Goal: Task Accomplishment & Management: Complete application form

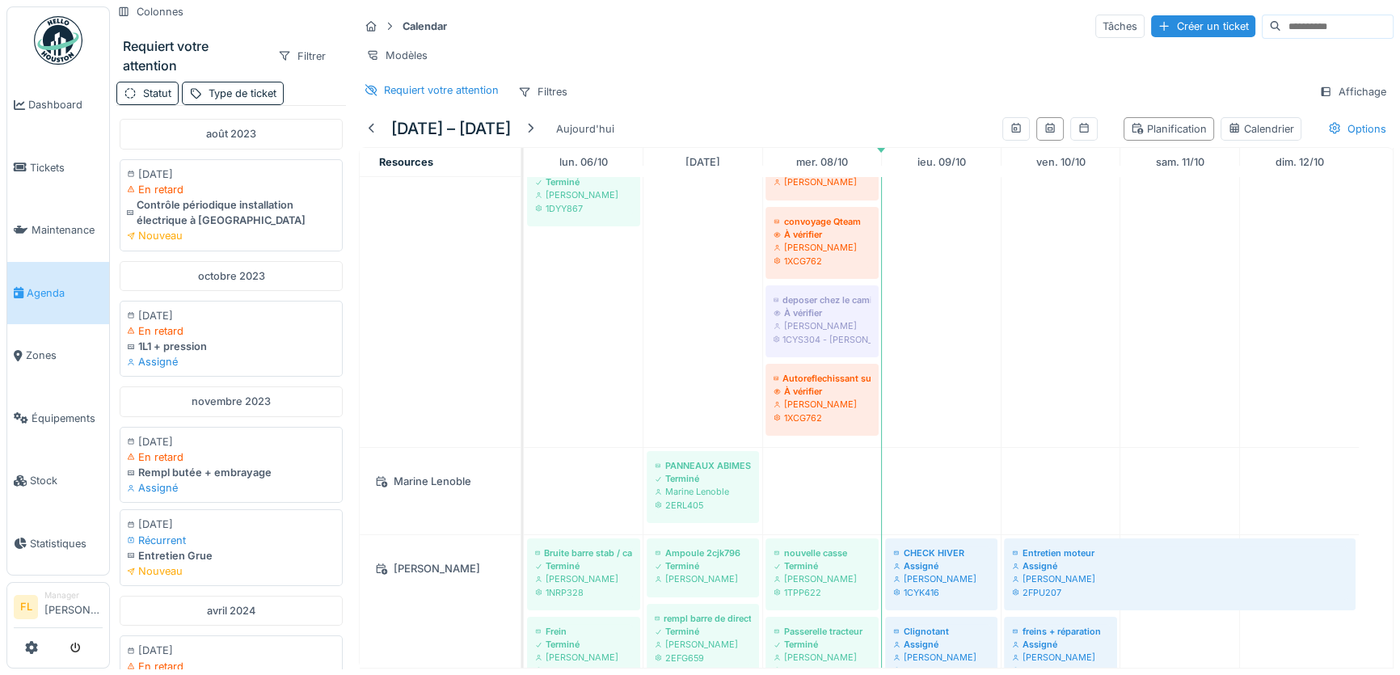
scroll to position [2130, 0]
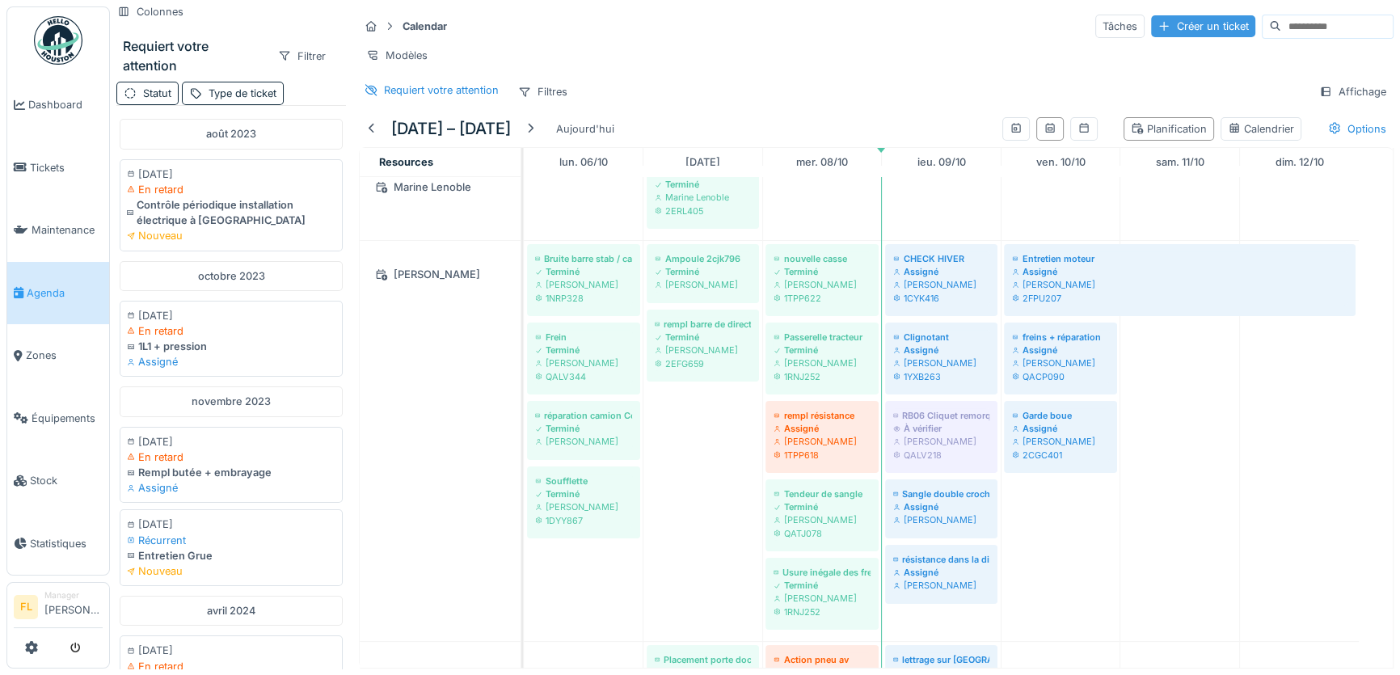
click at [1151, 31] on div "Créer un ticket" at bounding box center [1203, 26] width 104 height 22
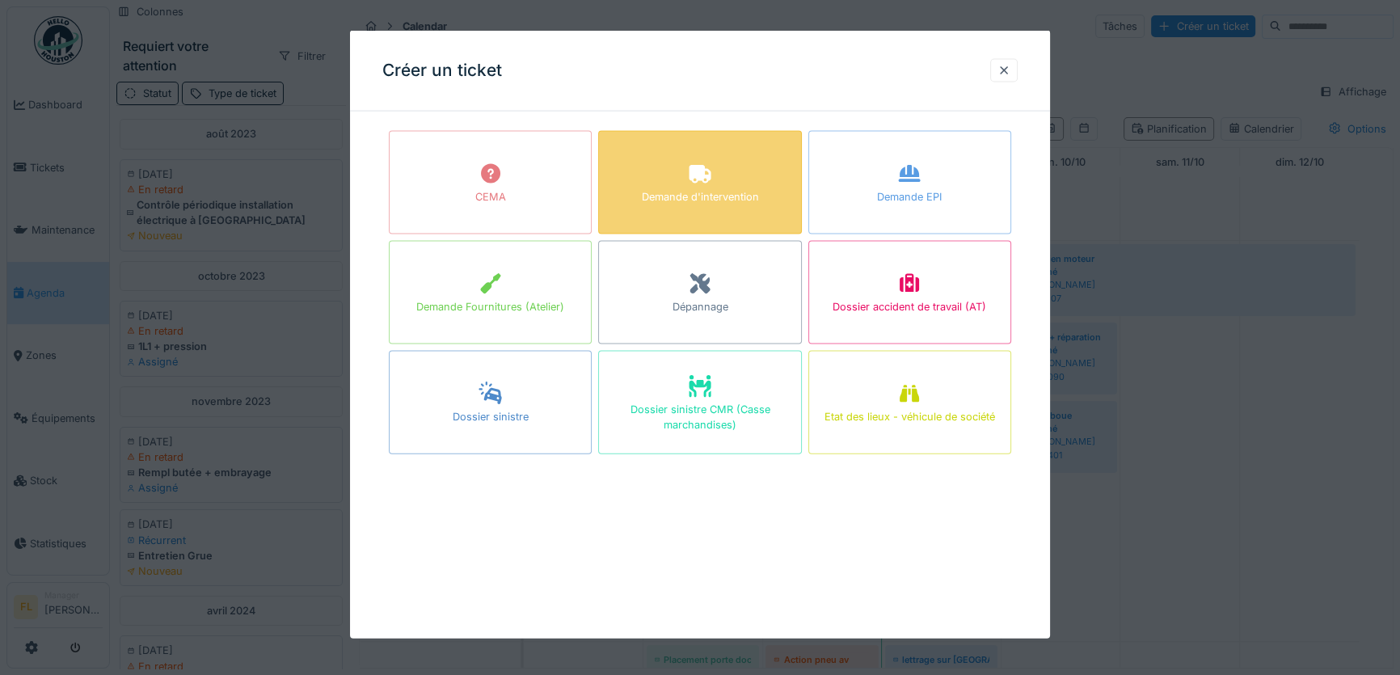
click at [683, 192] on div "Demande d'intervention" at bounding box center [699, 196] width 117 height 15
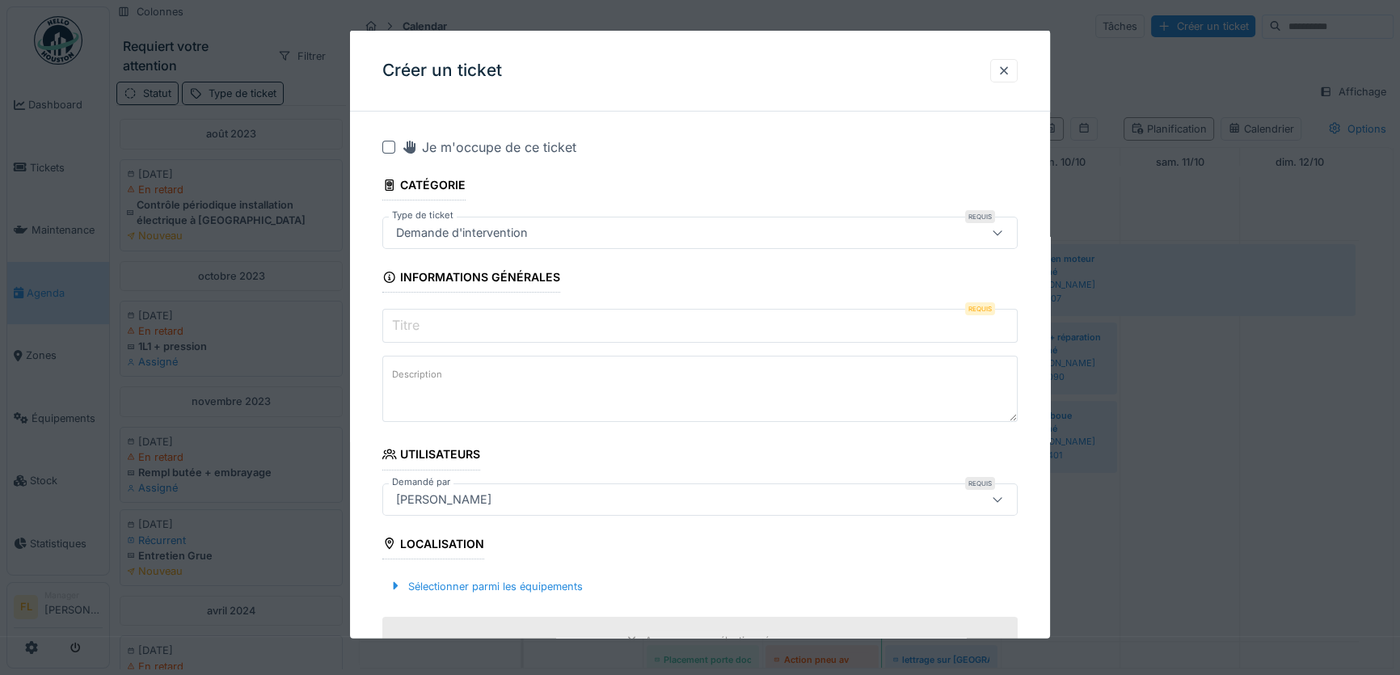
click at [444, 314] on input "Titre" at bounding box center [699, 326] width 635 height 34
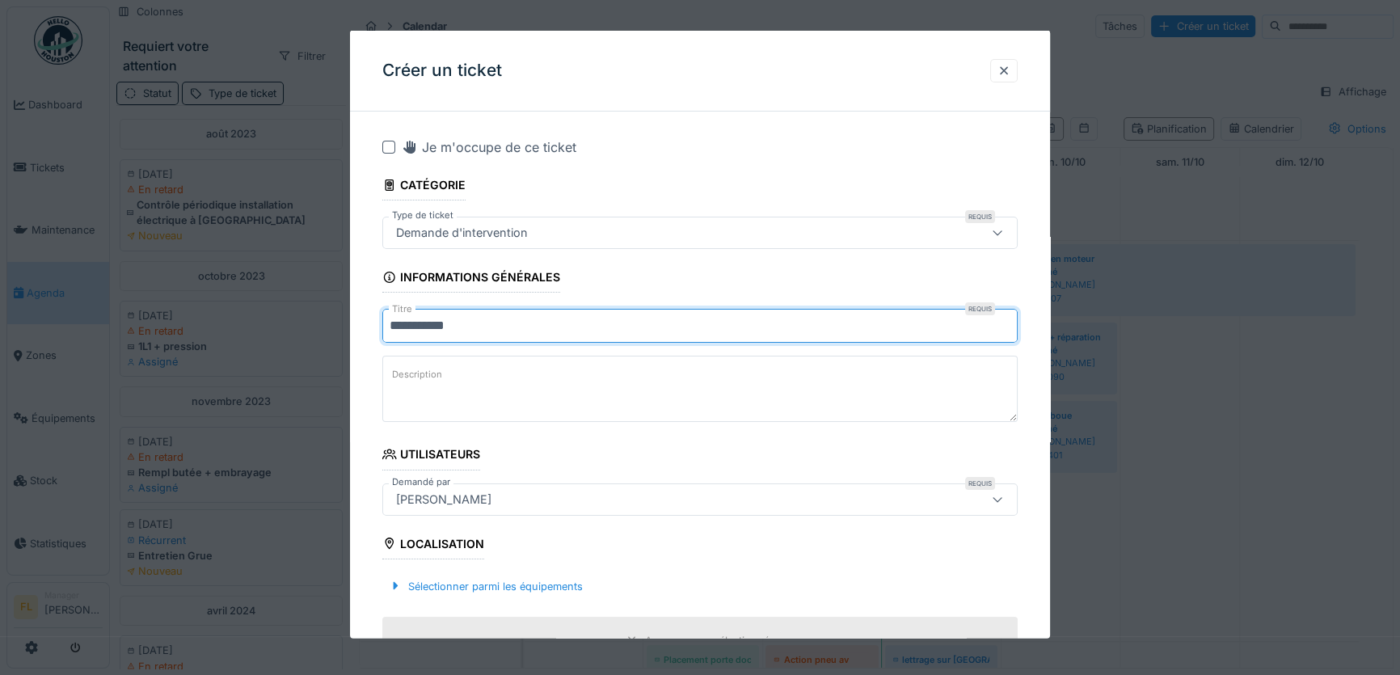
scroll to position [146, 0]
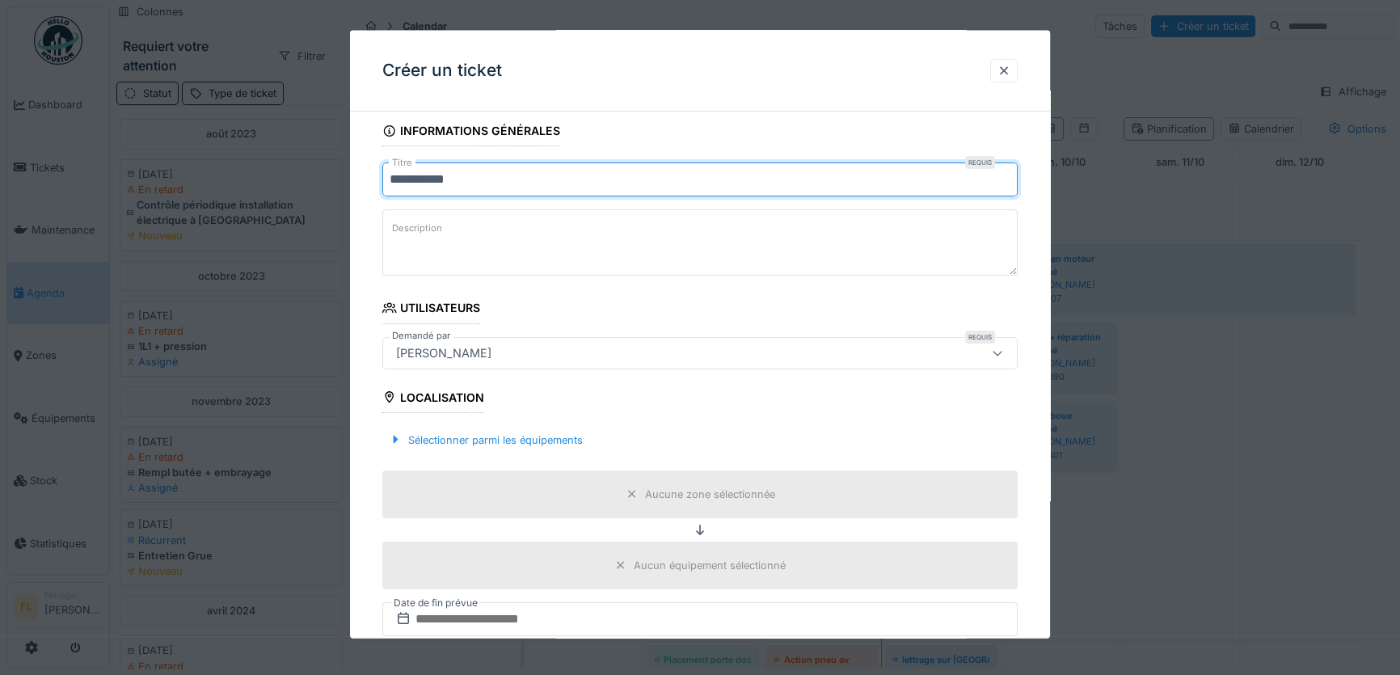
type input "**********"
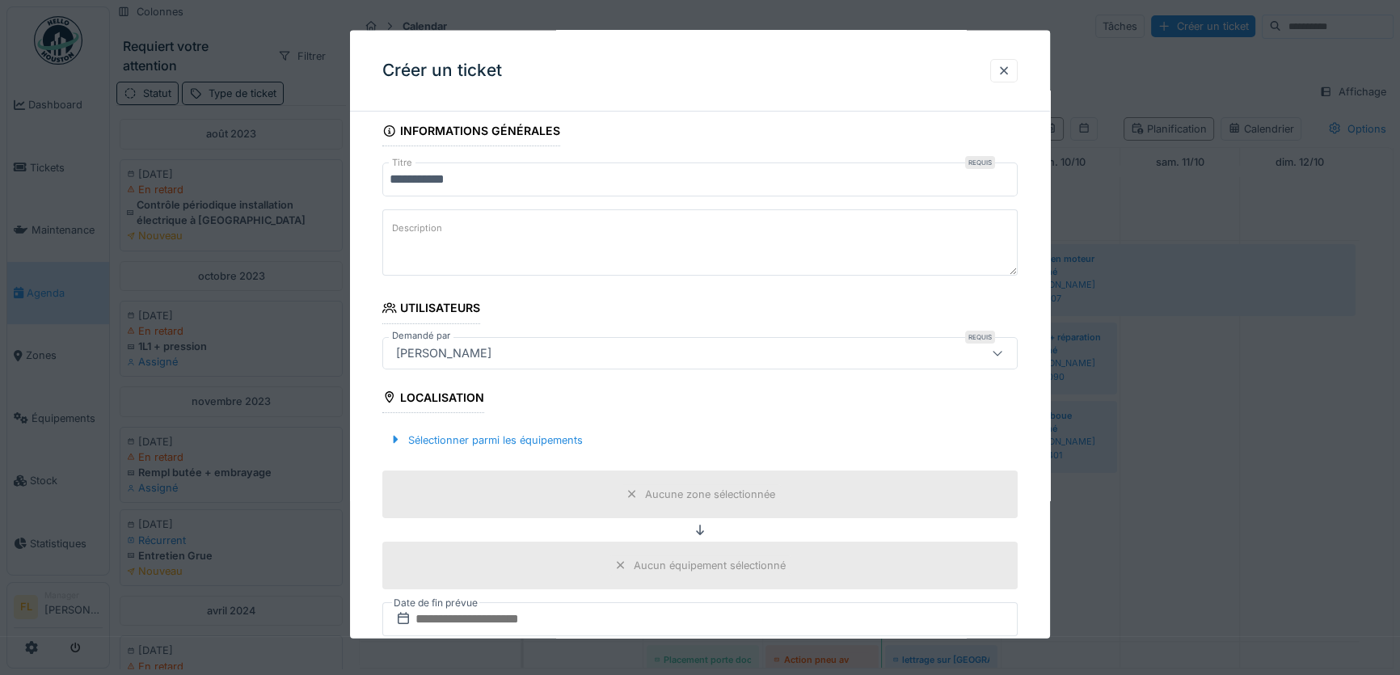
click at [442, 352] on div "[PERSON_NAME]" at bounding box center [443, 352] width 108 height 18
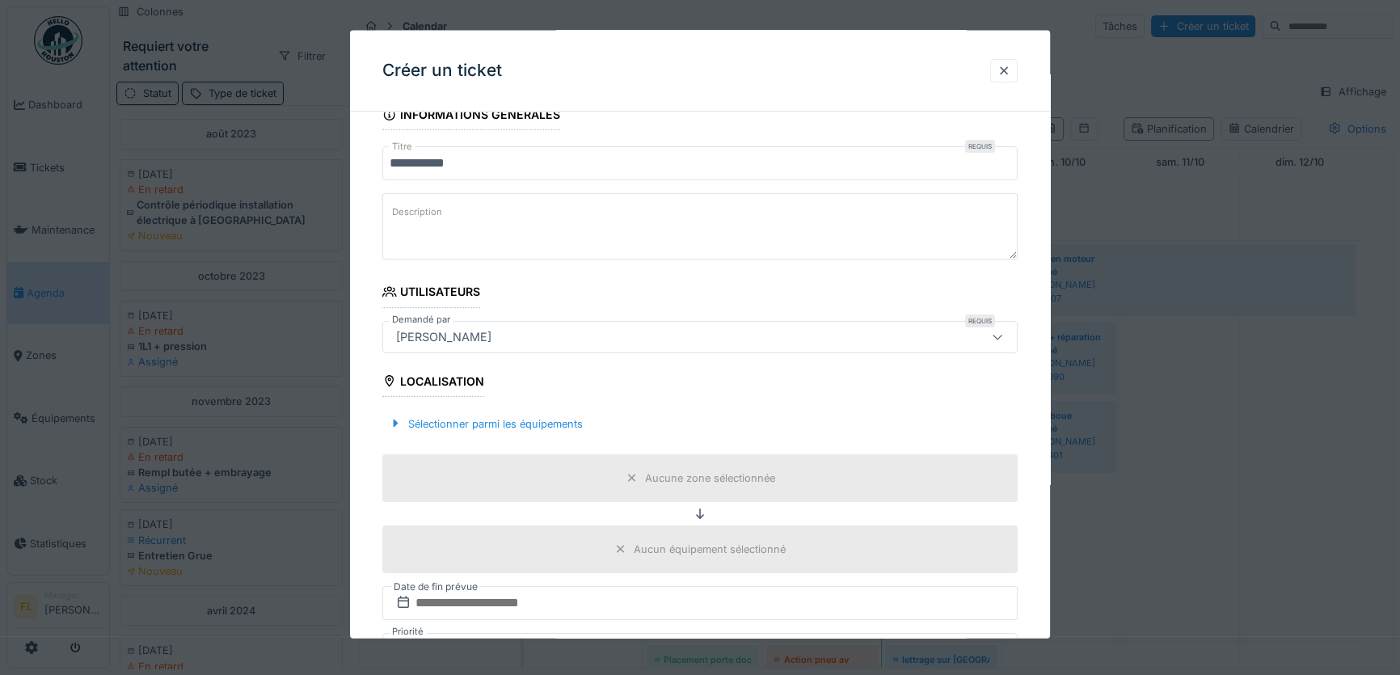
click at [806, 283] on fieldset "**********" at bounding box center [699, 513] width 635 height 1103
click at [501, 425] on div "Sélectionner parmi les équipements" at bounding box center [485, 423] width 207 height 22
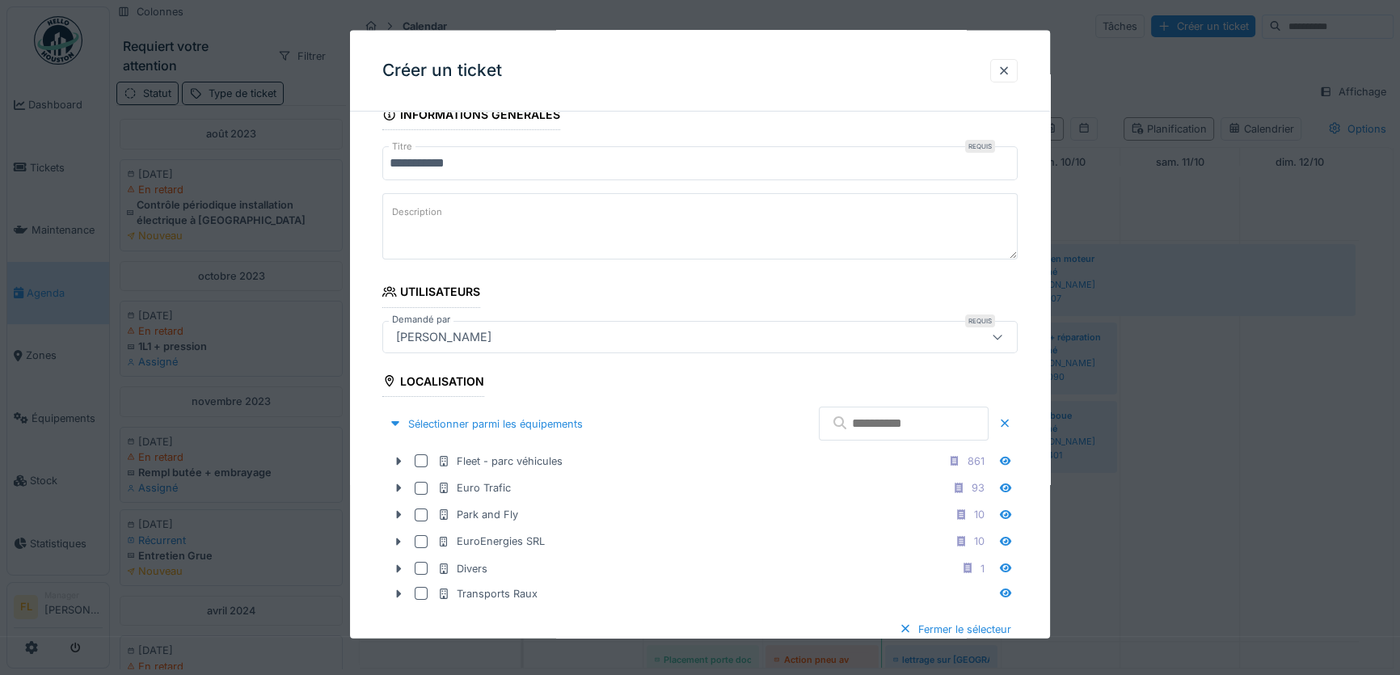
click at [893, 410] on input "text" at bounding box center [904, 423] width 170 height 34
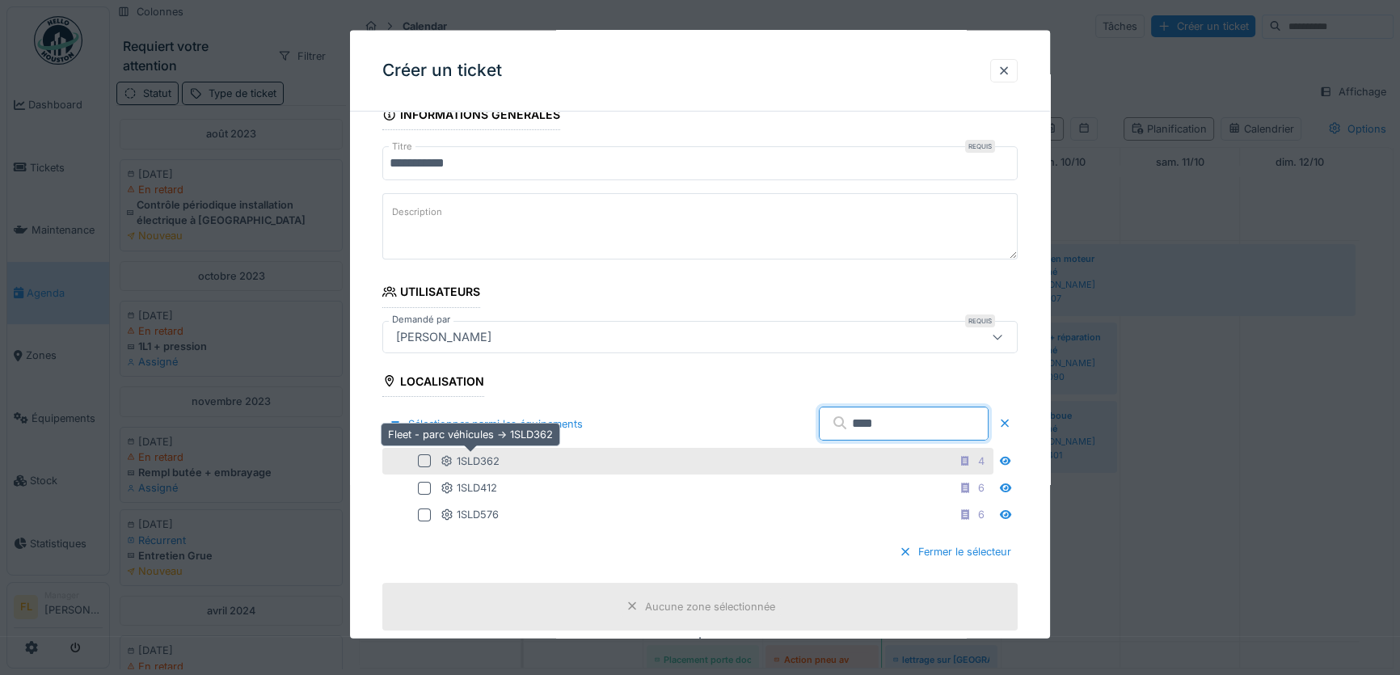
type input "****"
click at [478, 465] on div "1SLD362" at bounding box center [469, 459] width 59 height 15
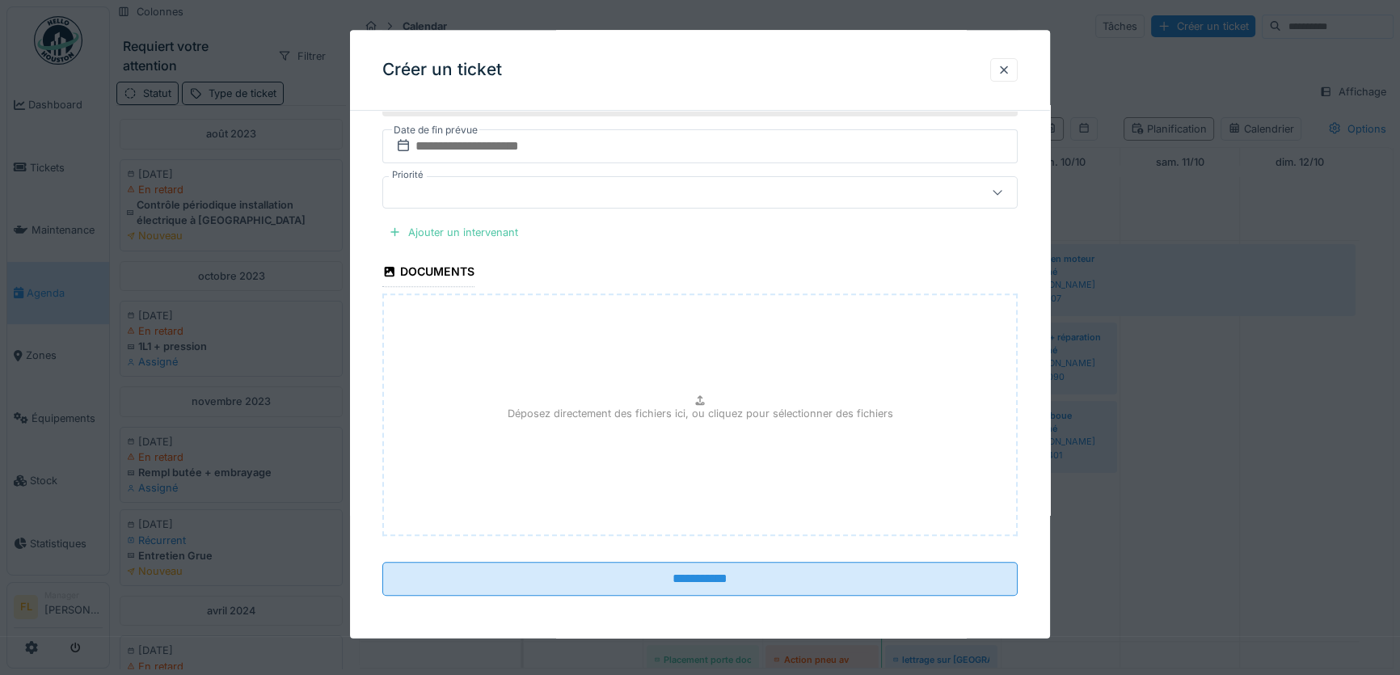
scroll to position [526, 0]
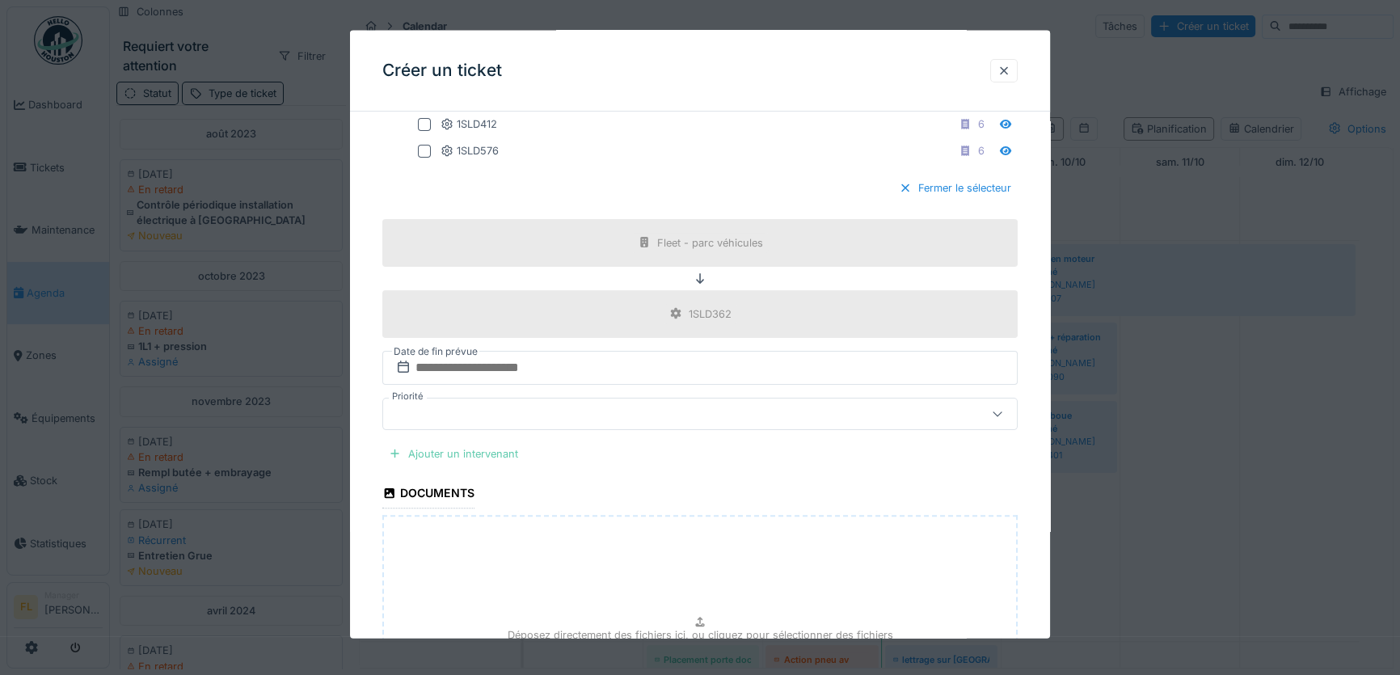
click at [477, 452] on div "Ajouter un intervenant" at bounding box center [453, 453] width 142 height 22
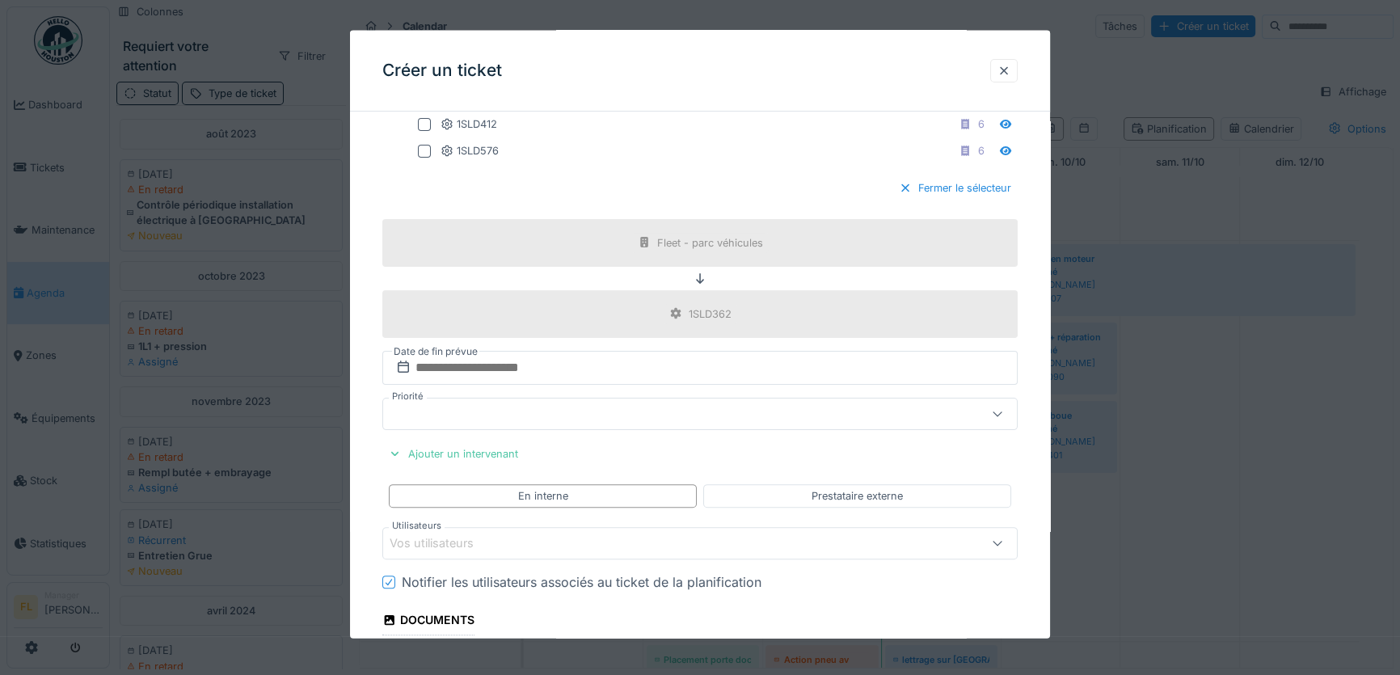
click at [465, 538] on div "Vos utilisateurs" at bounding box center [442, 543] width 107 height 18
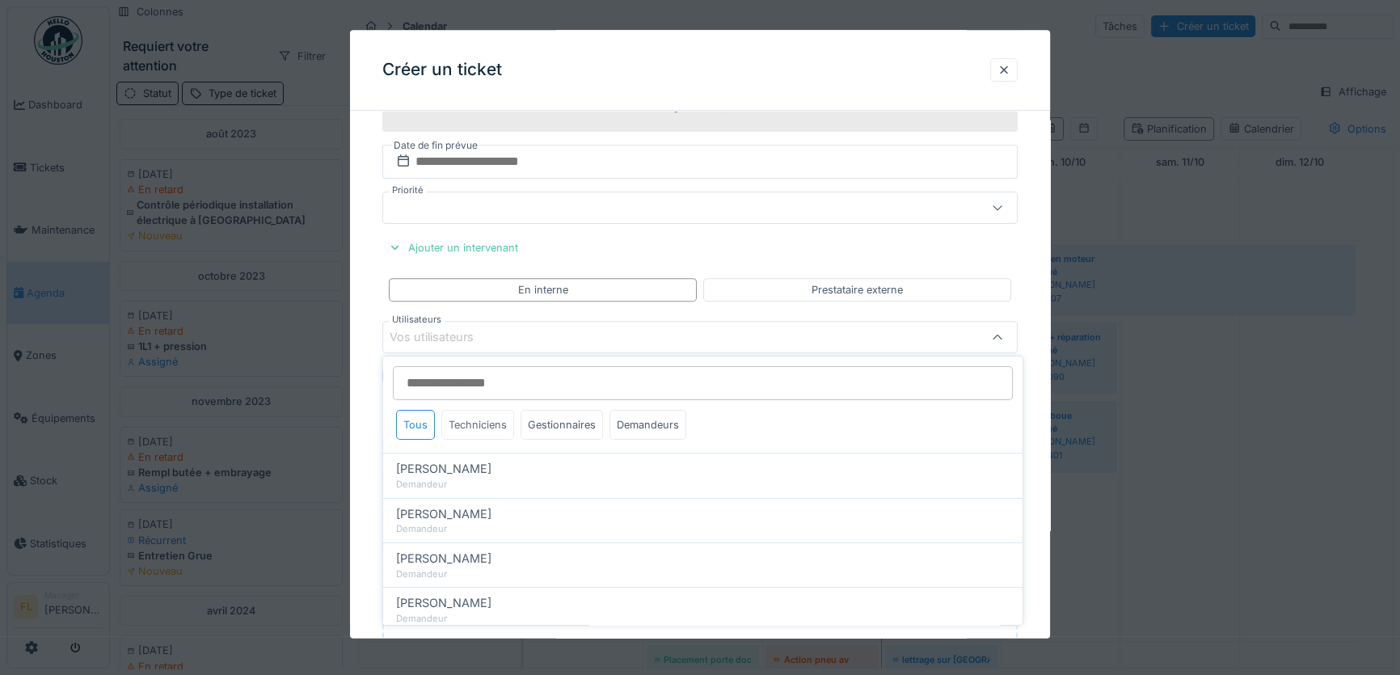
click at [478, 428] on div "Techniciens" at bounding box center [477, 425] width 73 height 30
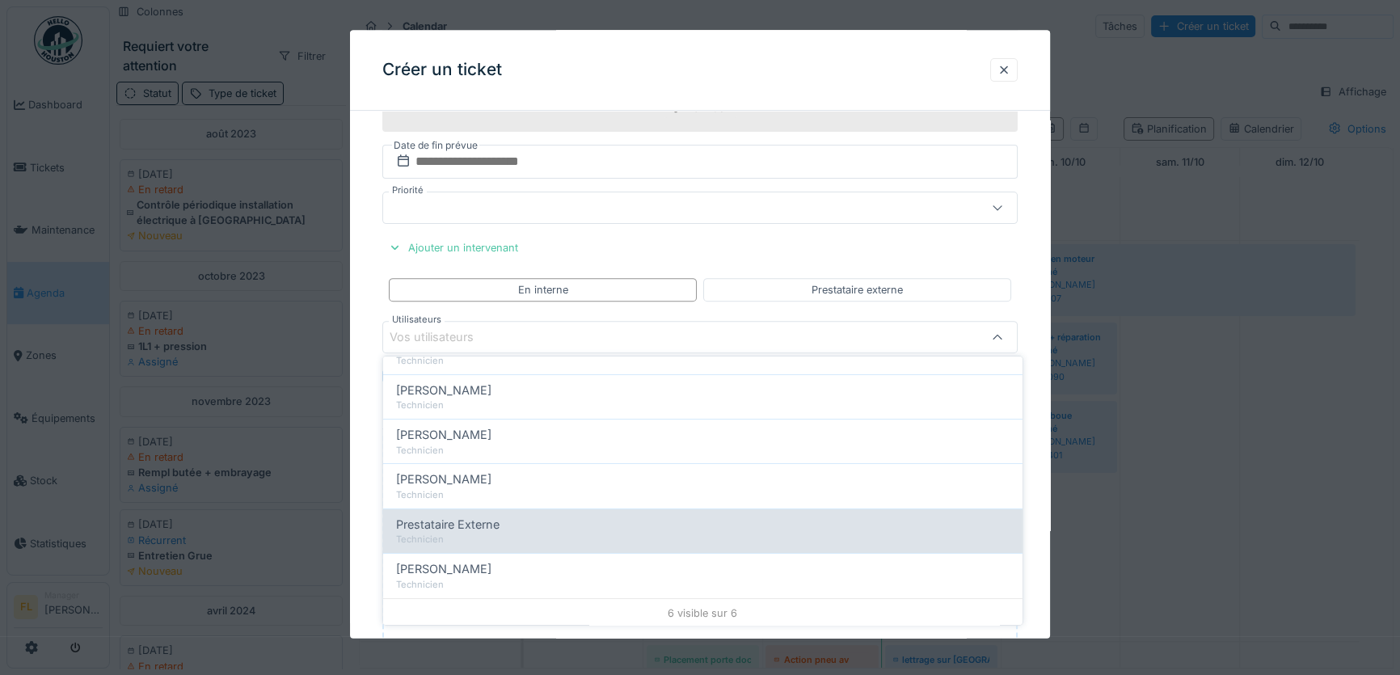
scroll to position [0, 0]
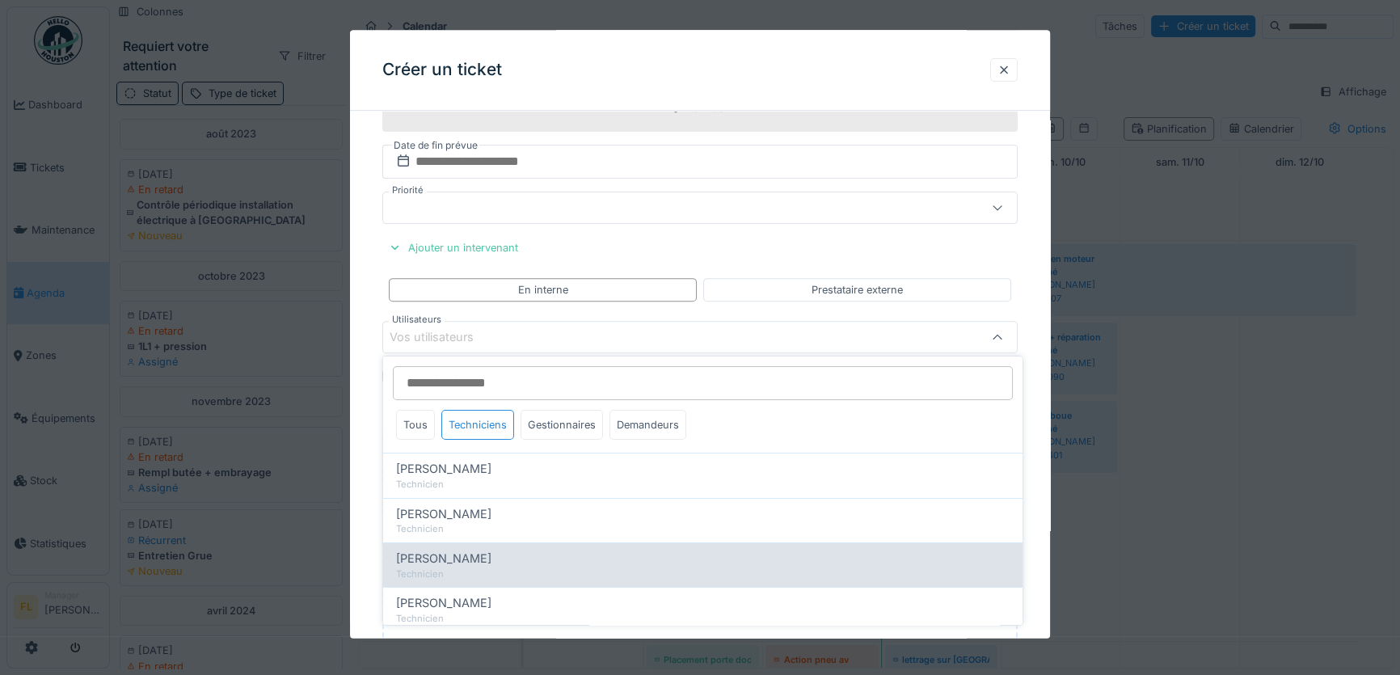
click at [464, 558] on span "Michaël Bodnarczuk" at bounding box center [443, 558] width 95 height 18
type input "****"
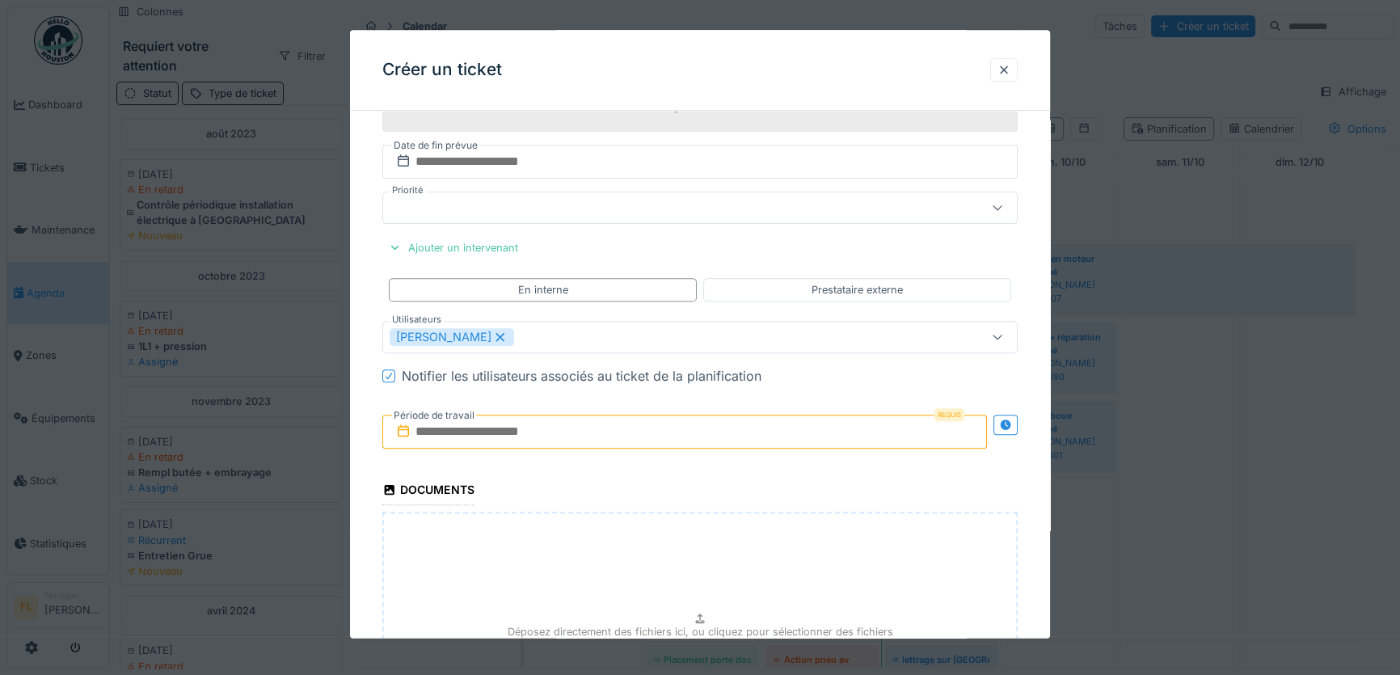
click at [359, 530] on div "**********" at bounding box center [700, 126] width 700 height 1467
click at [443, 436] on input "text" at bounding box center [684, 432] width 604 height 34
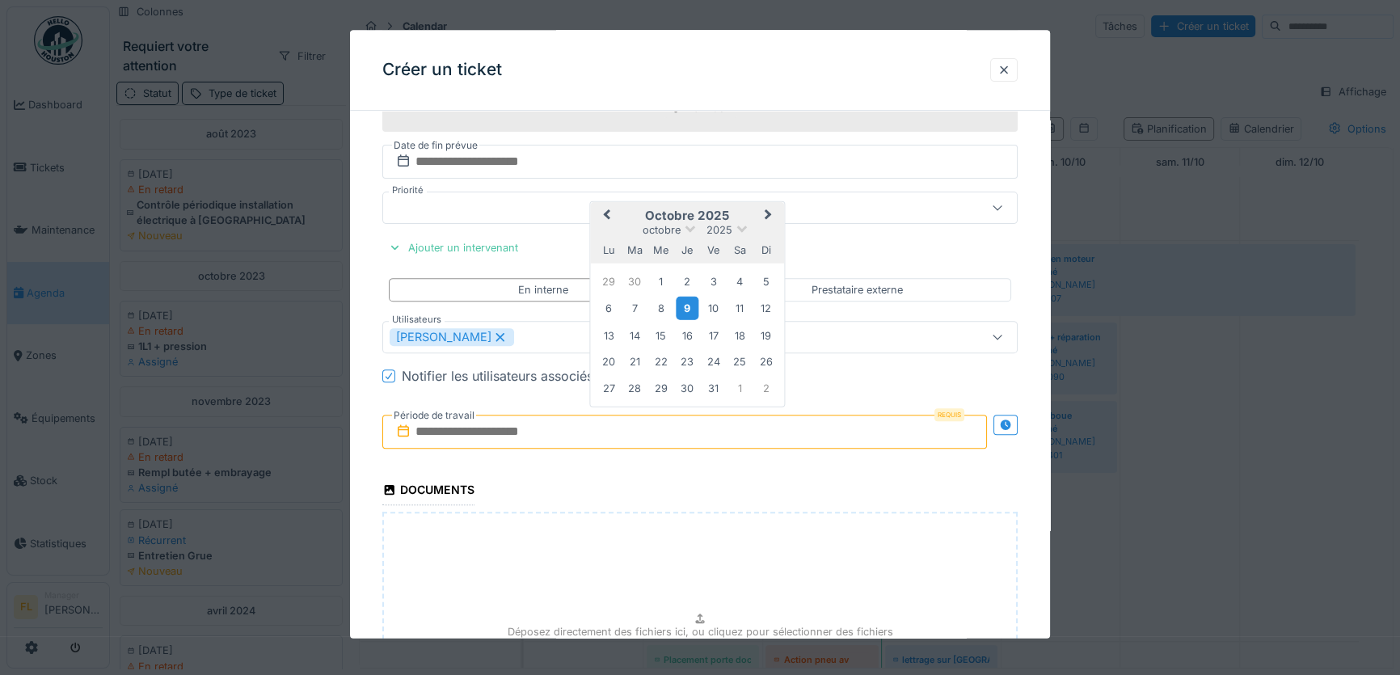
click at [686, 302] on div "9" at bounding box center [687, 308] width 22 height 23
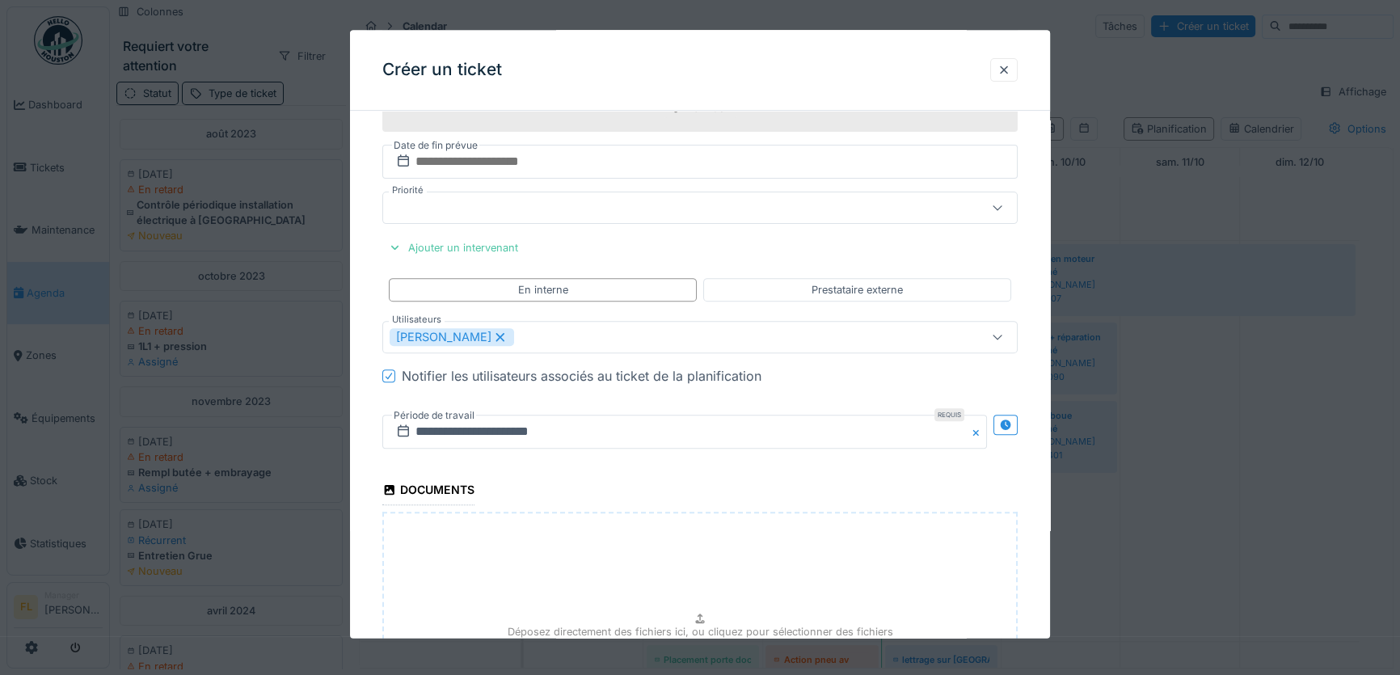
scroll to position [949, 0]
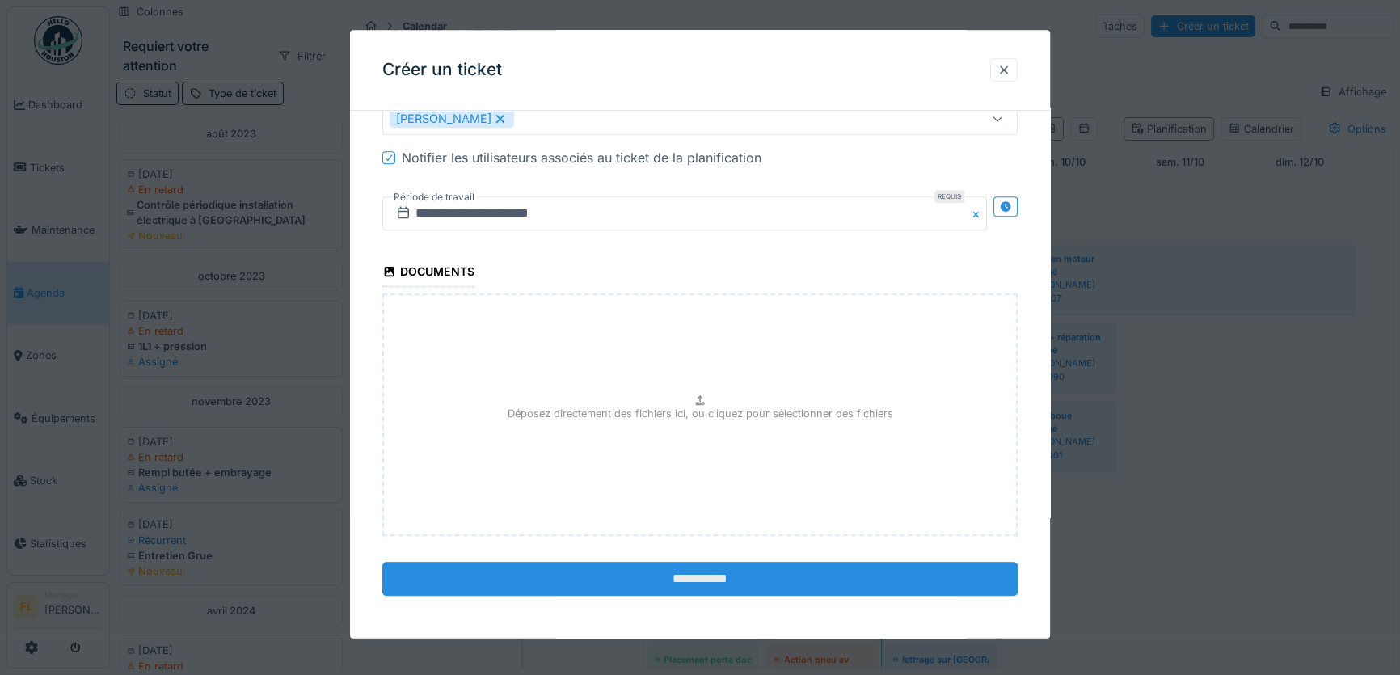
click at [713, 579] on input "**********" at bounding box center [699, 579] width 635 height 34
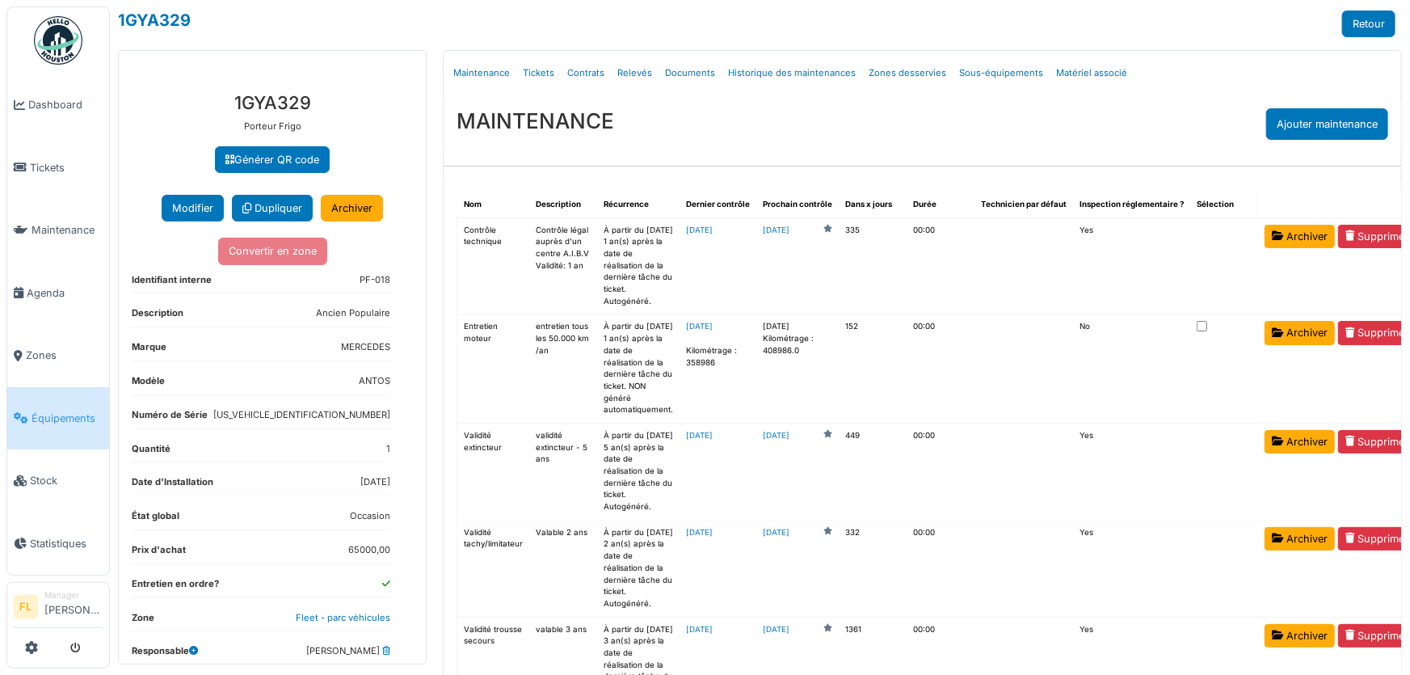
click at [70, 410] on span "Équipements" at bounding box center [67, 417] width 71 height 15
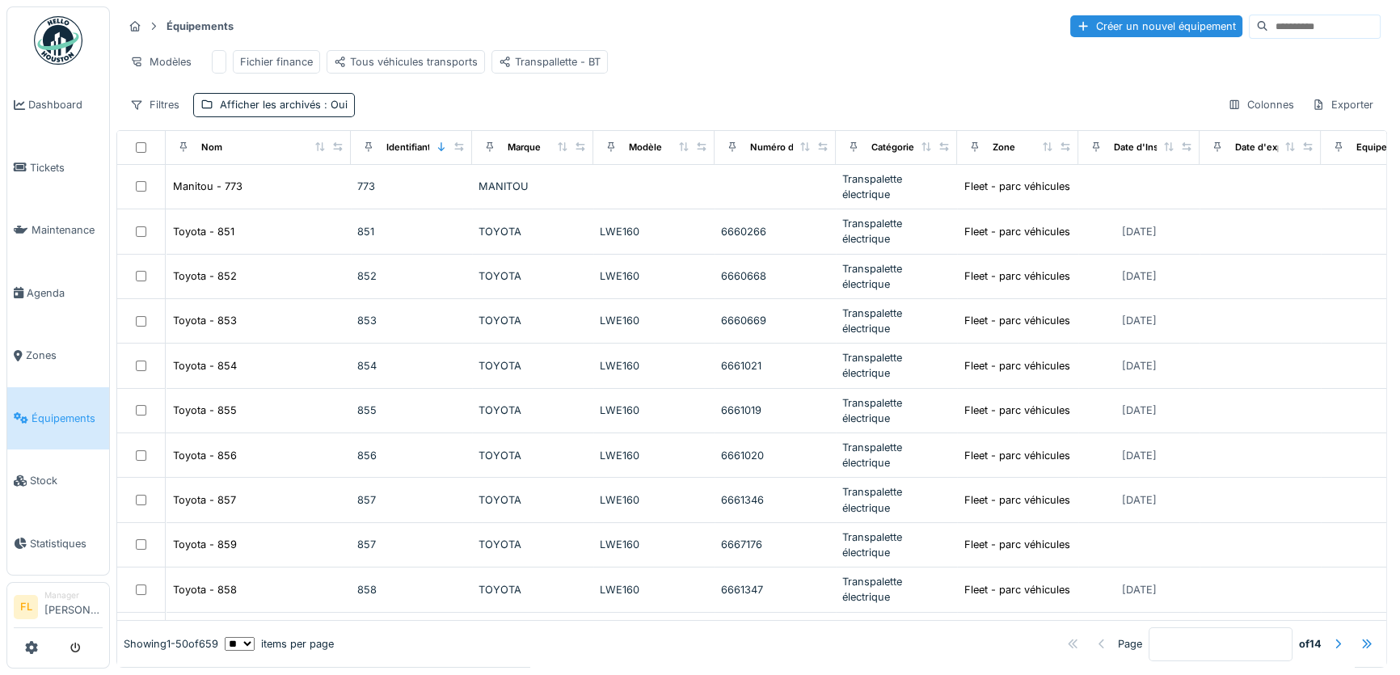
click at [1327, 30] on input at bounding box center [1324, 26] width 112 height 23
type input "*"
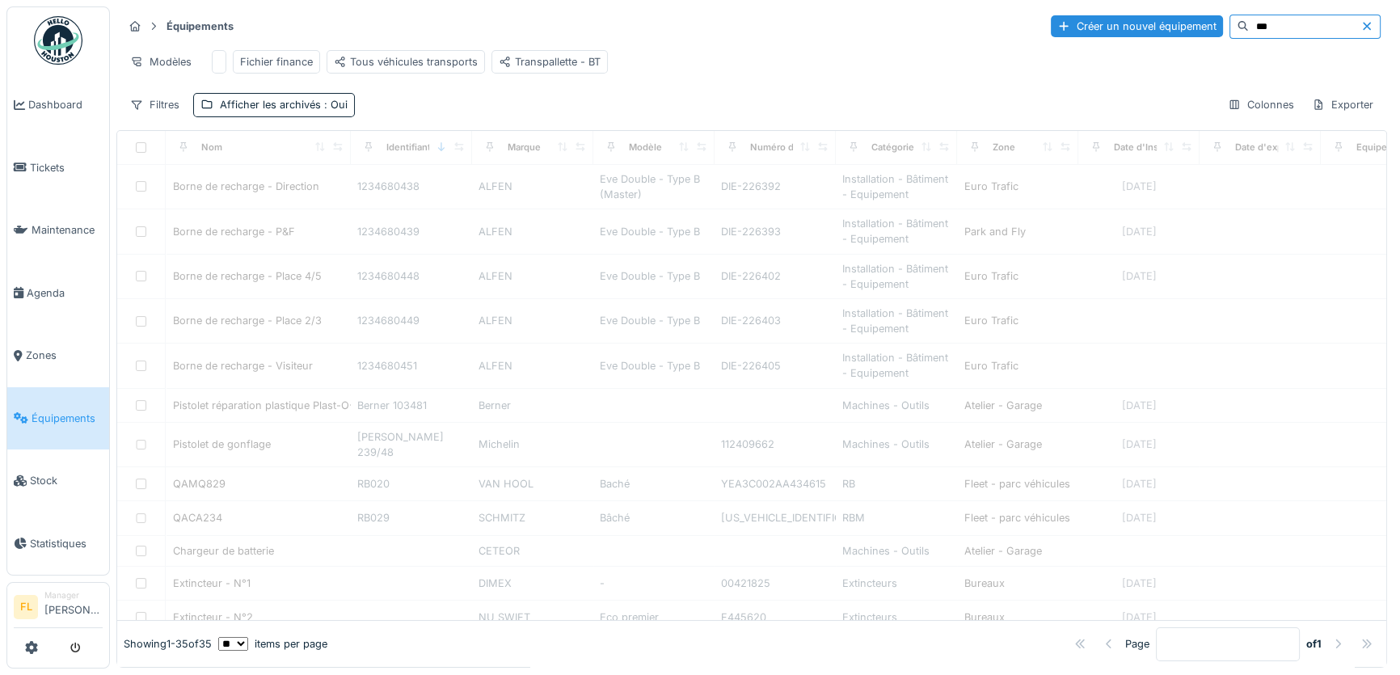
type input "***"
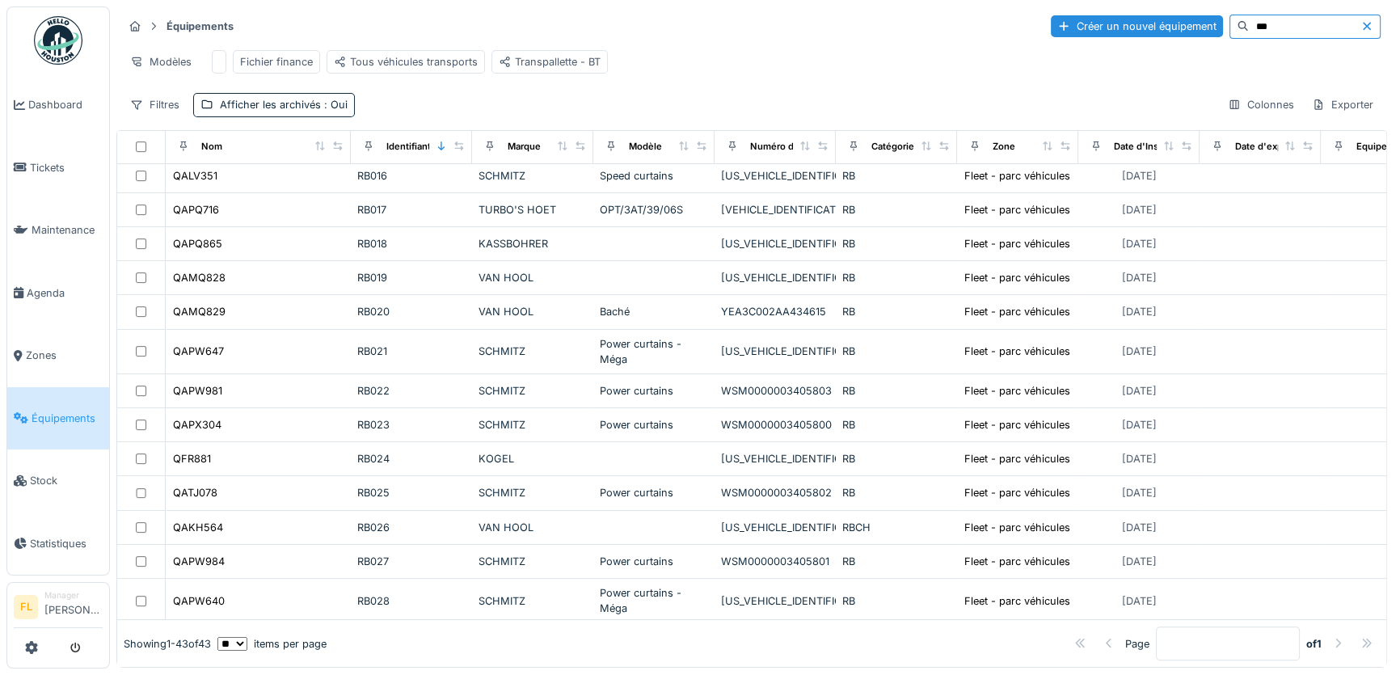
scroll to position [587, 0]
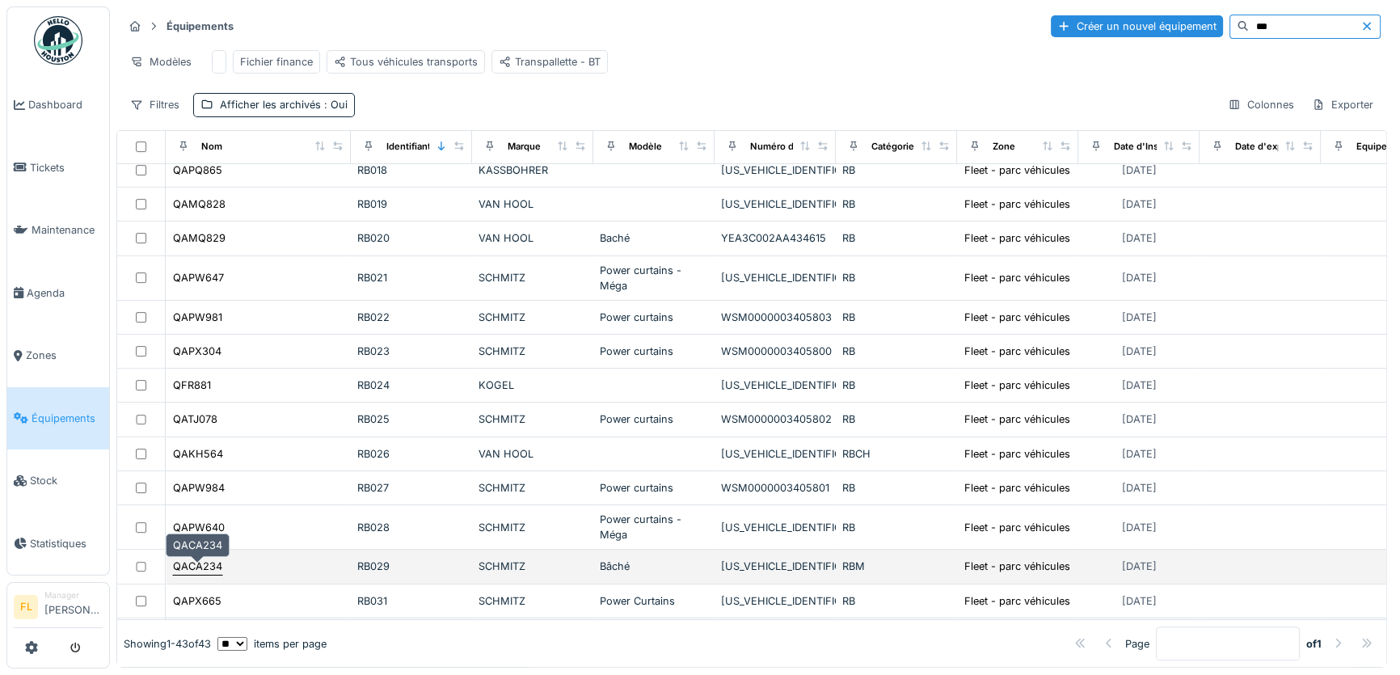
click at [211, 566] on div "QACA234" at bounding box center [197, 565] width 49 height 15
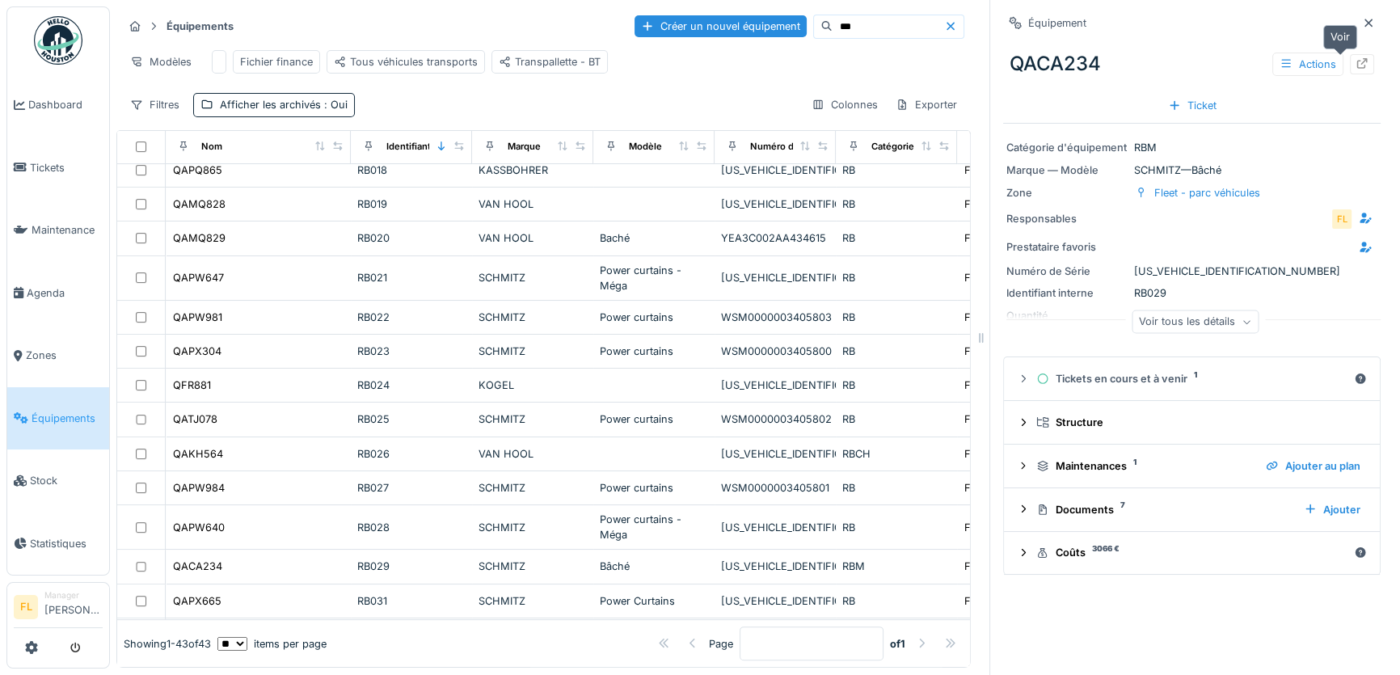
click at [1355, 64] on icon at bounding box center [1361, 63] width 13 height 11
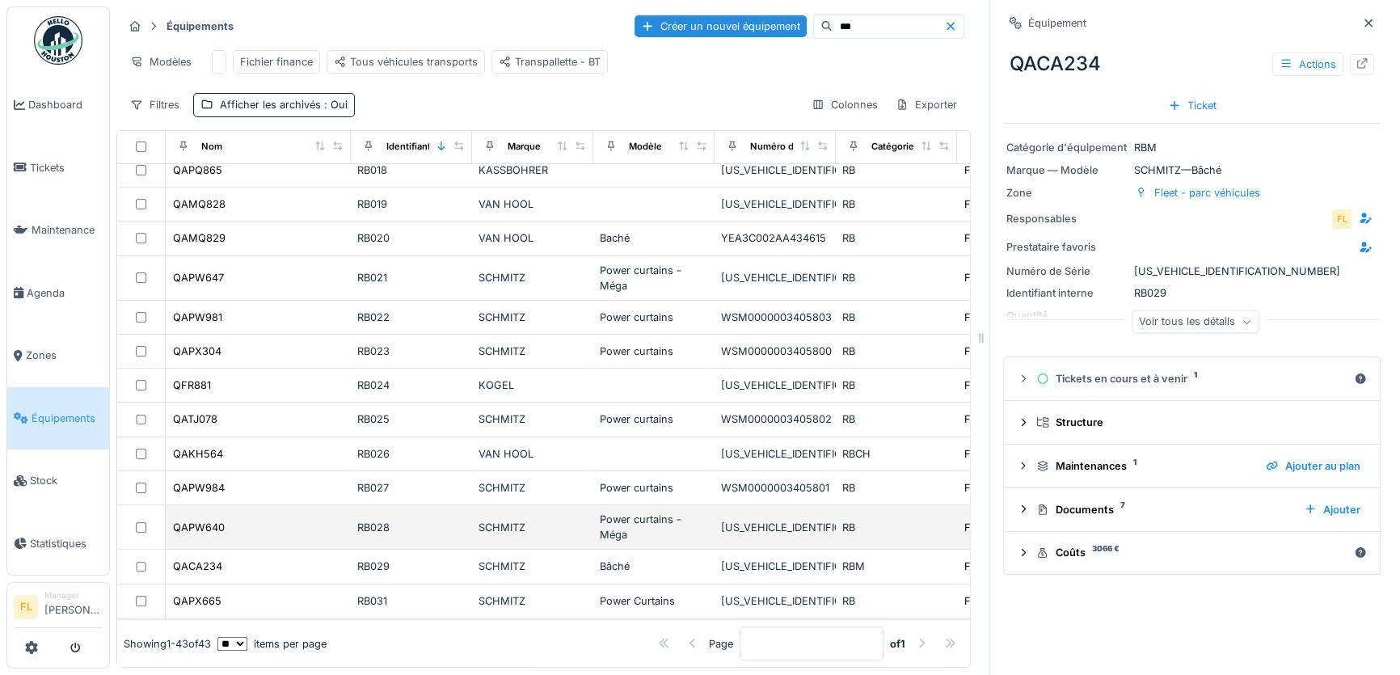
scroll to position [734, 0]
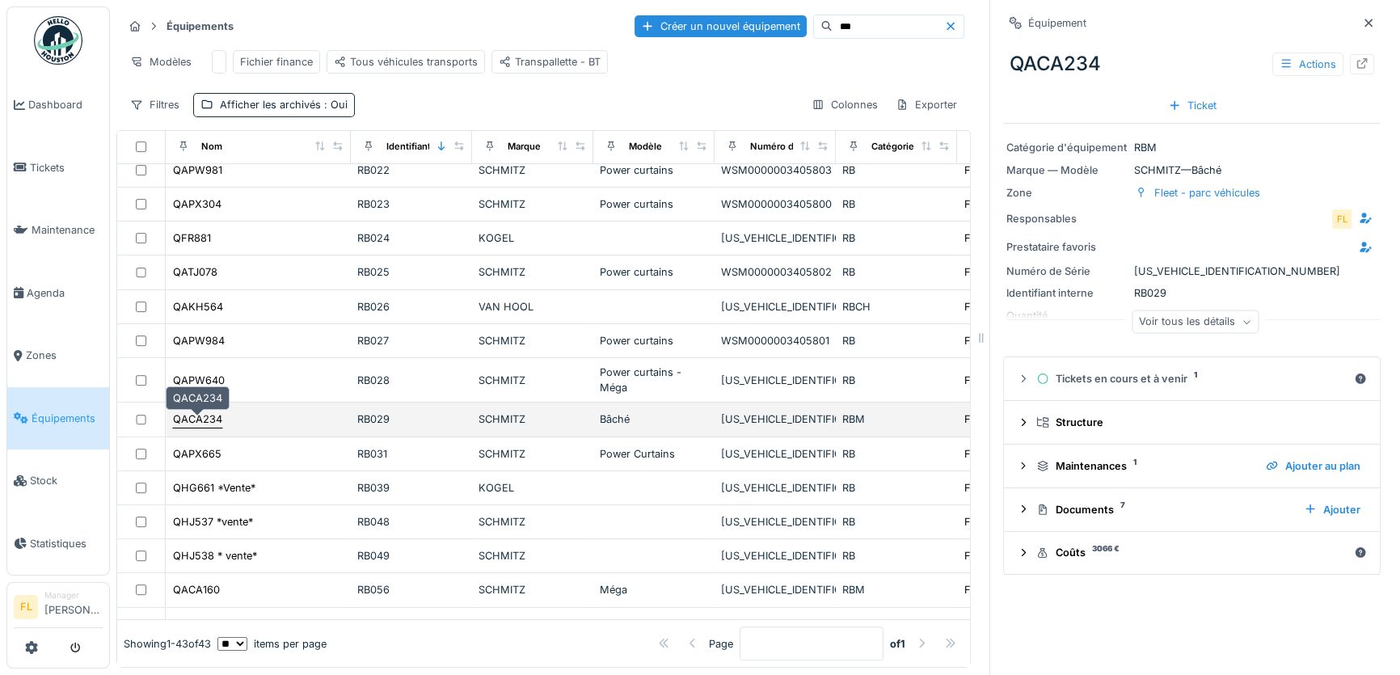
click at [206, 425] on div "QACA234" at bounding box center [197, 418] width 49 height 15
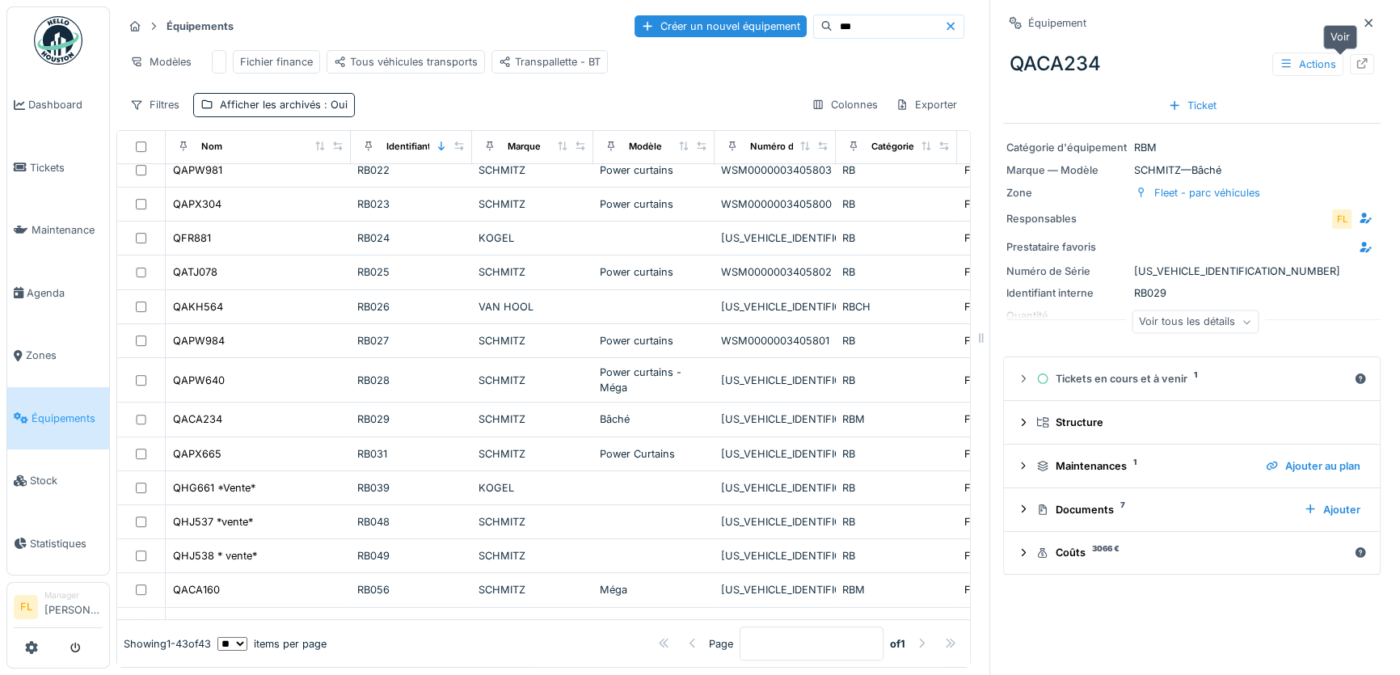
click at [1357, 61] on icon at bounding box center [1362, 63] width 11 height 11
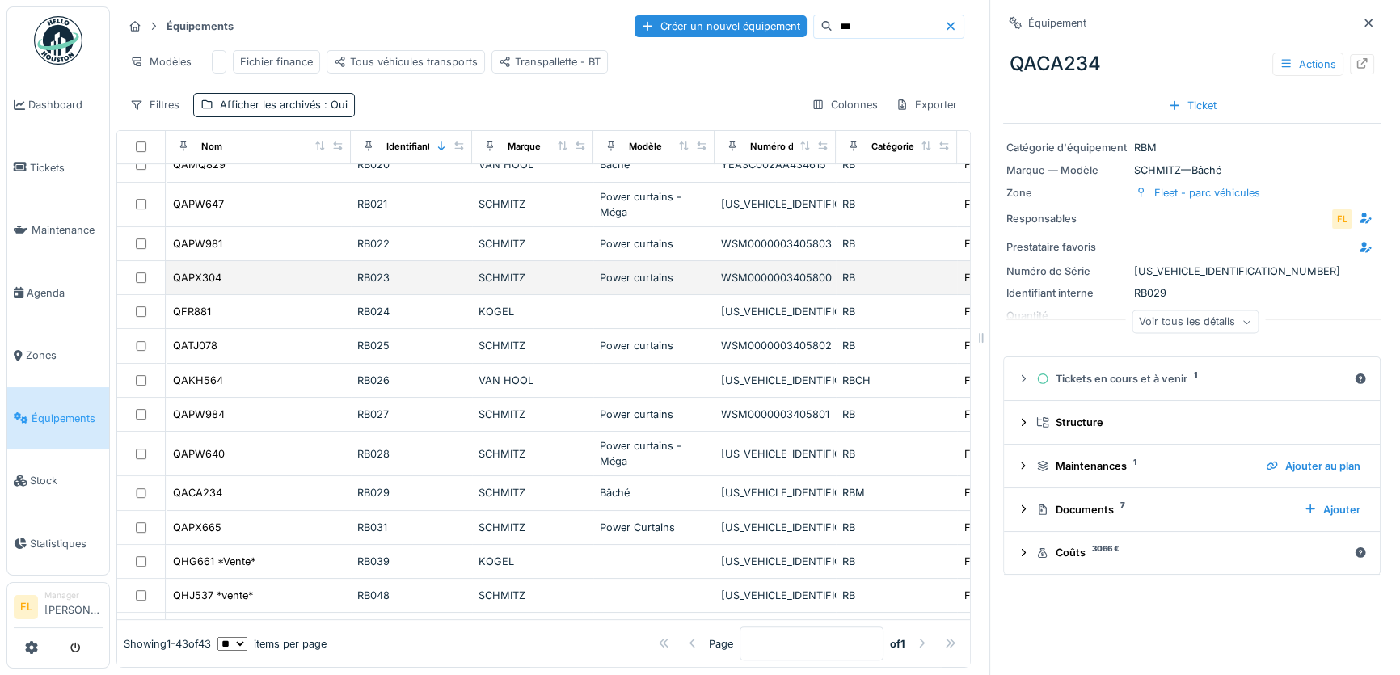
scroll to position [808, 0]
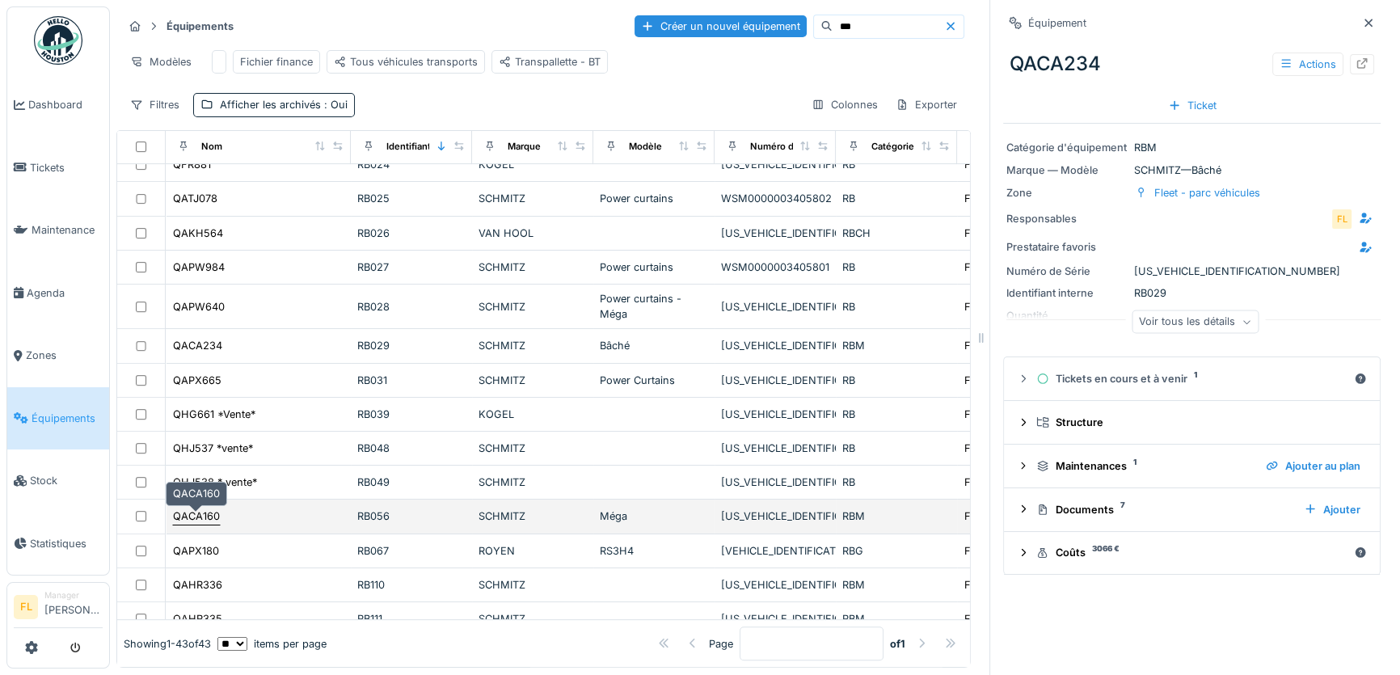
click at [202, 511] on div "QACA160" at bounding box center [196, 515] width 47 height 15
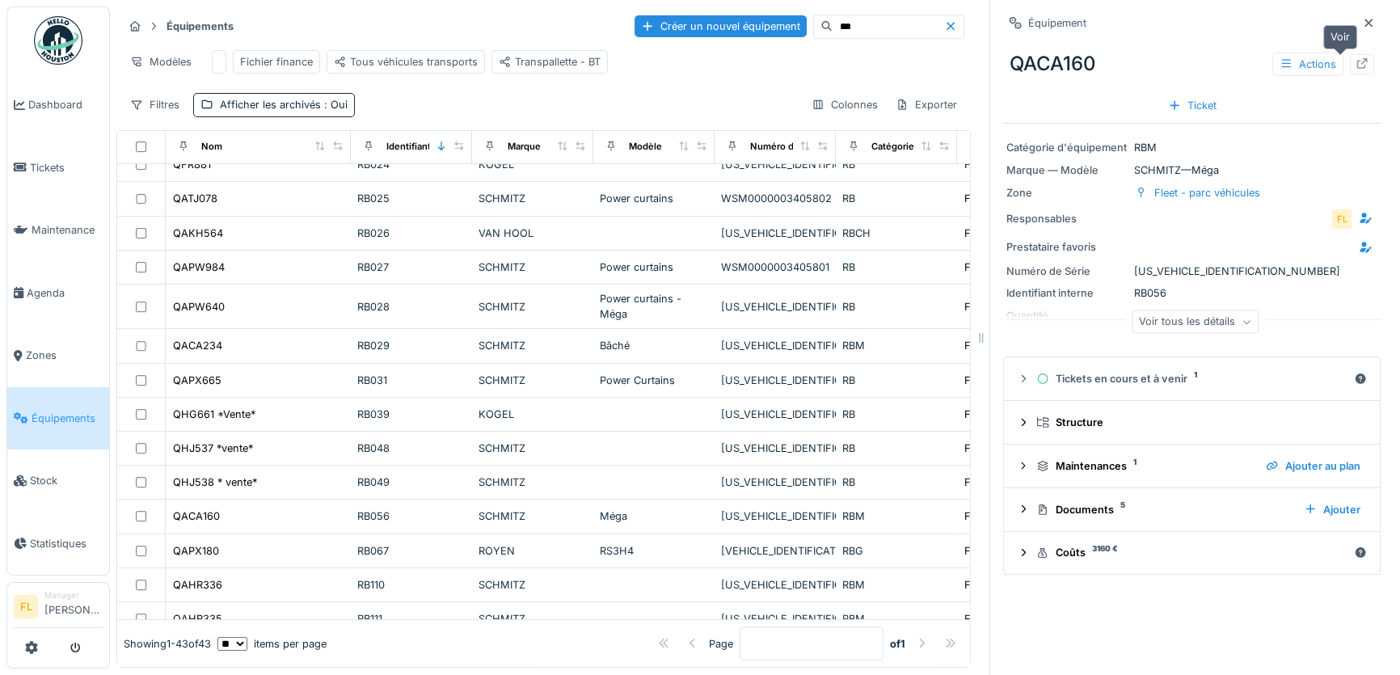
click at [1355, 69] on icon at bounding box center [1361, 63] width 13 height 11
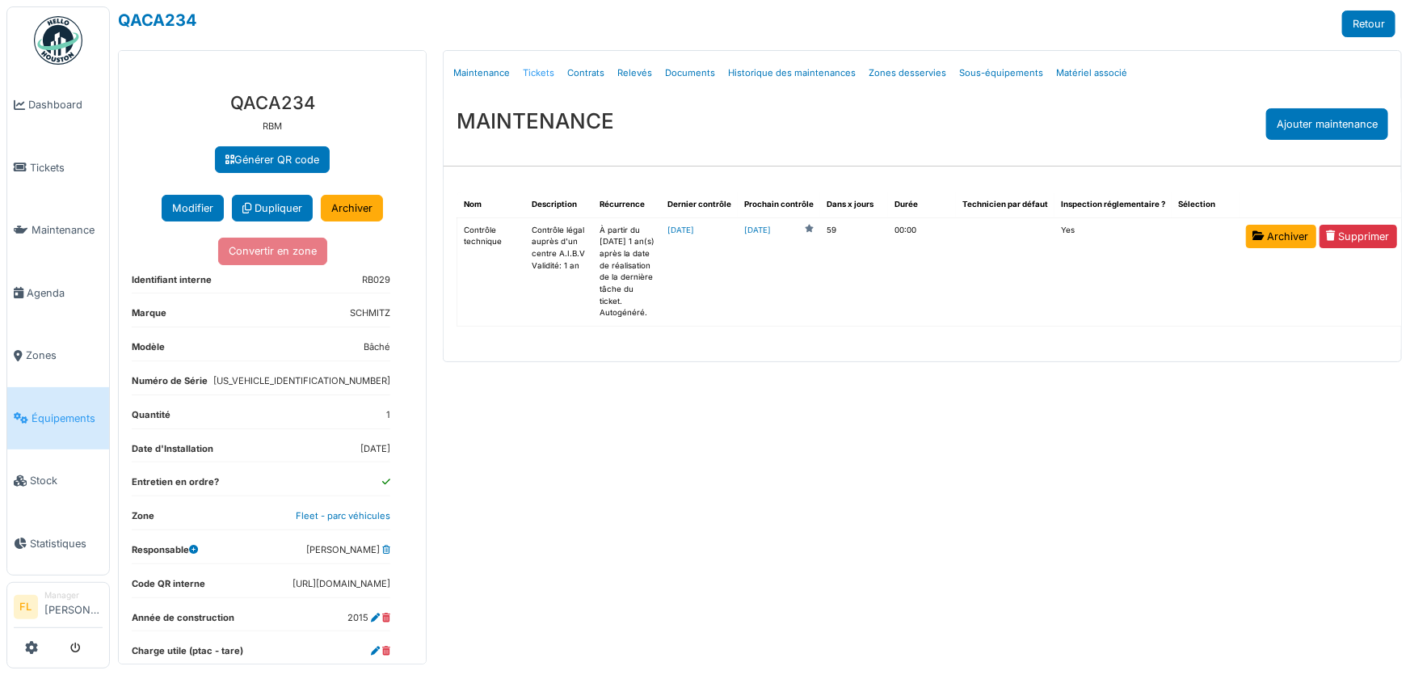
click at [533, 75] on link "Tickets" at bounding box center [538, 73] width 44 height 38
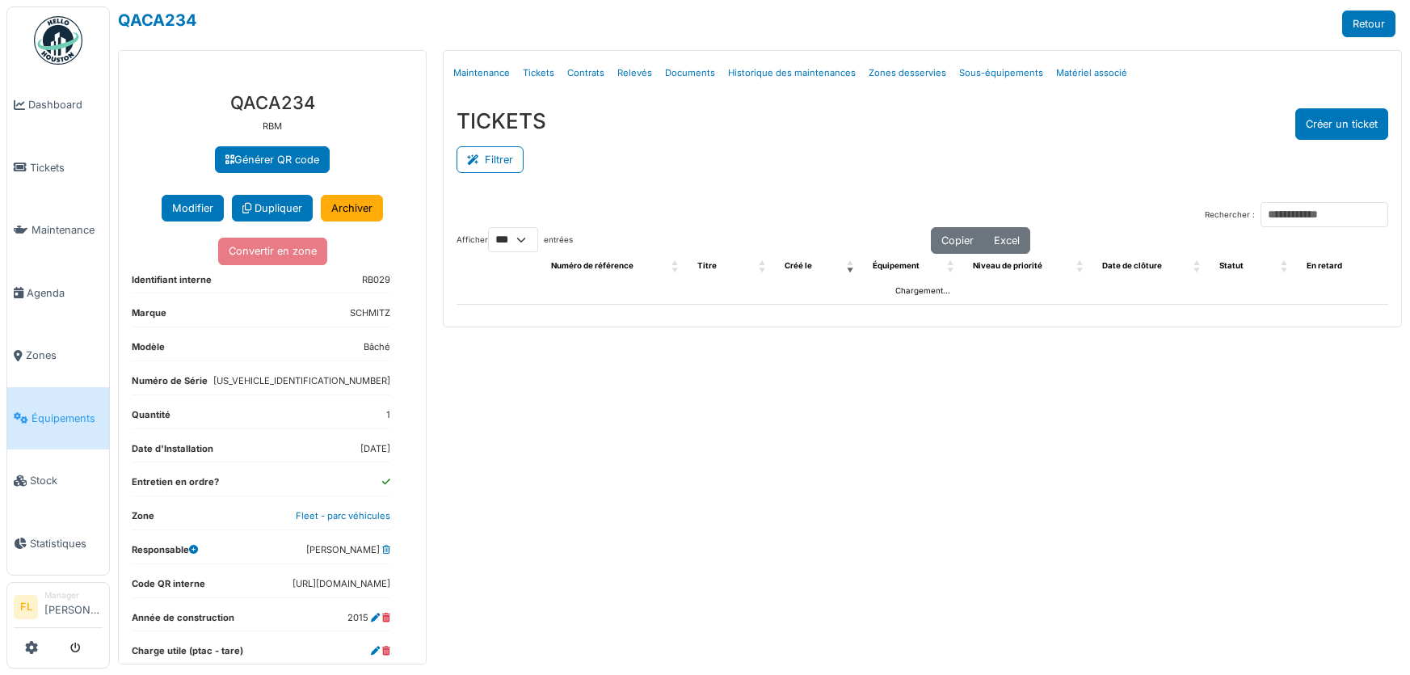
select select "***"
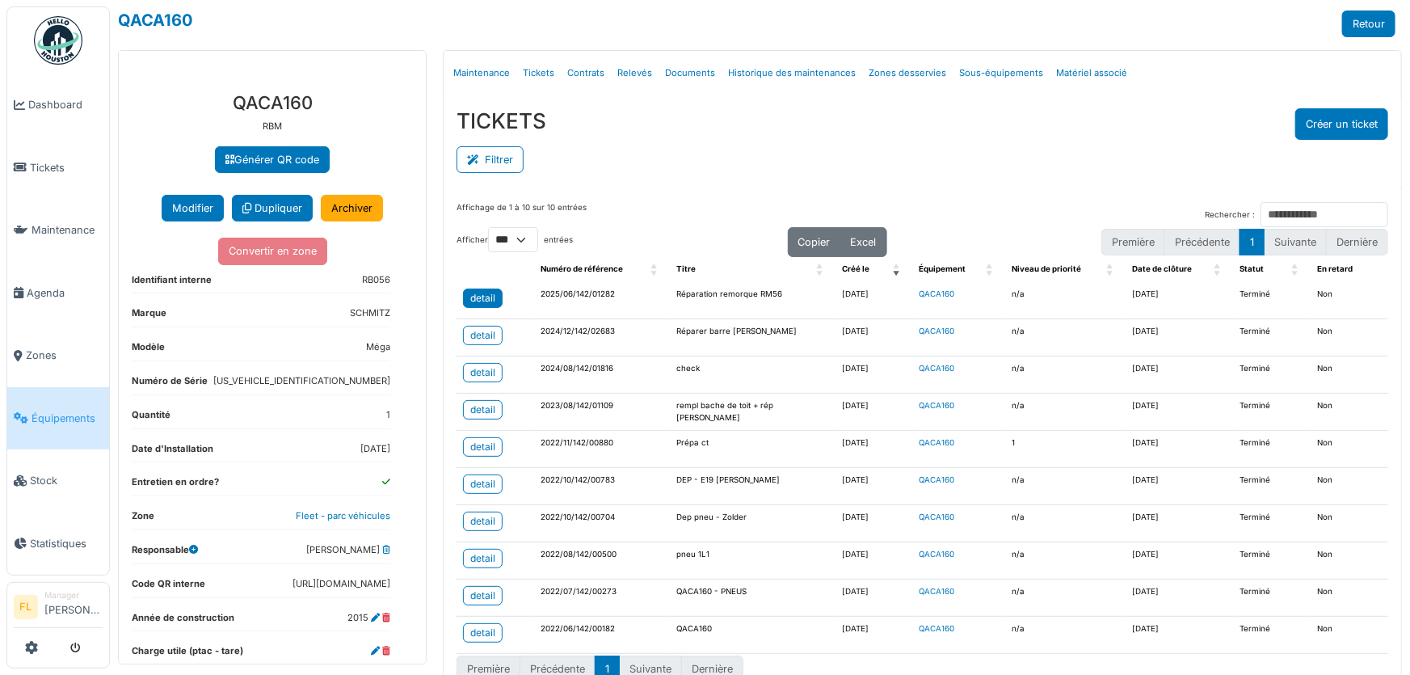
click at [490, 301] on div "detail" at bounding box center [482, 298] width 25 height 15
click at [705, 333] on td "Réparer barre [PERSON_NAME]" at bounding box center [753, 337] width 166 height 37
click at [622, 71] on link "Relevés" at bounding box center [635, 73] width 48 height 38
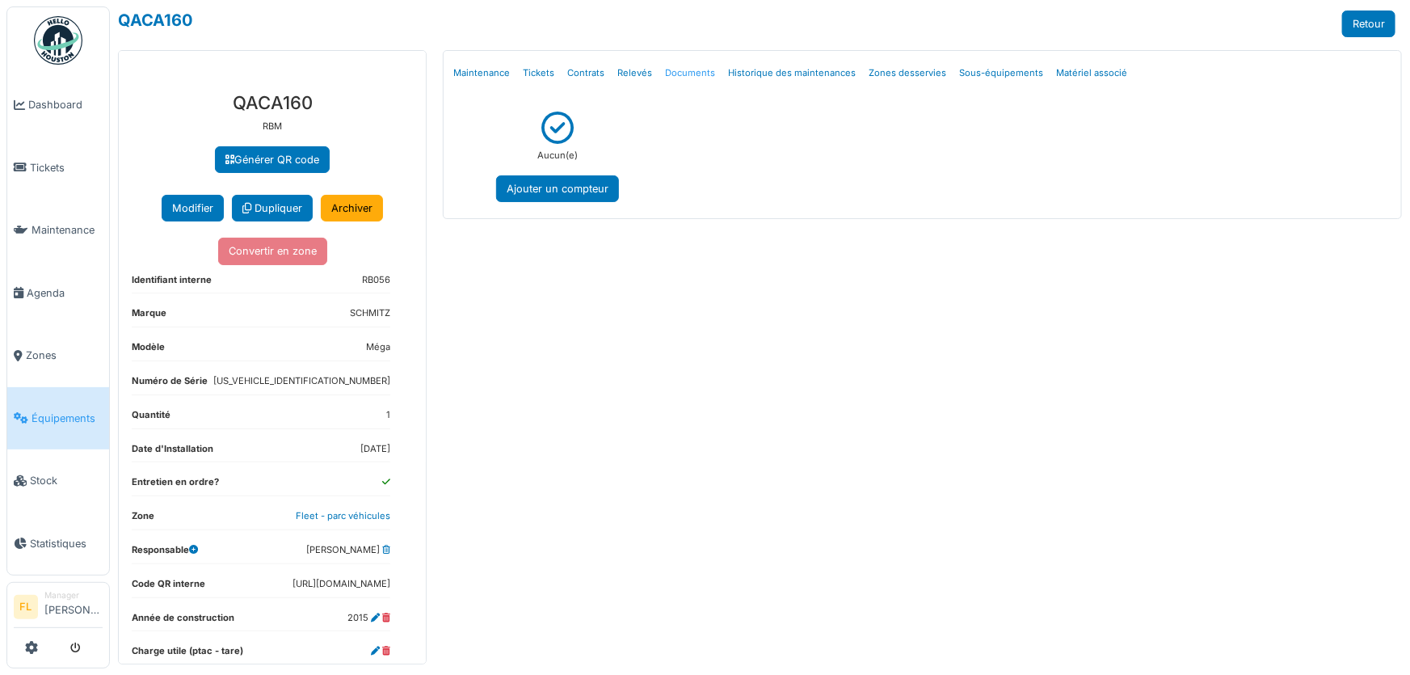
click at [664, 71] on link "Documents" at bounding box center [690, 73] width 63 height 38
select select "***"
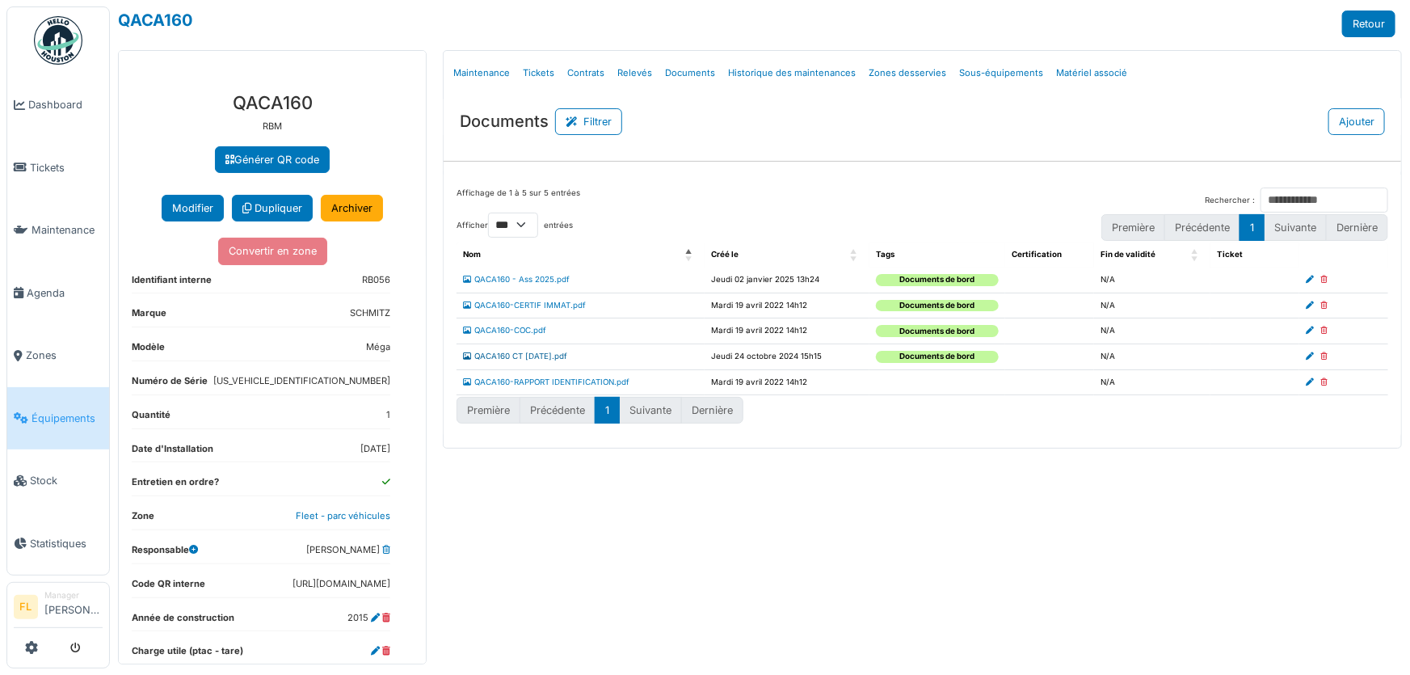
click at [512, 356] on link "QACA160 CT 7-12-25.pdf" at bounding box center [515, 355] width 104 height 9
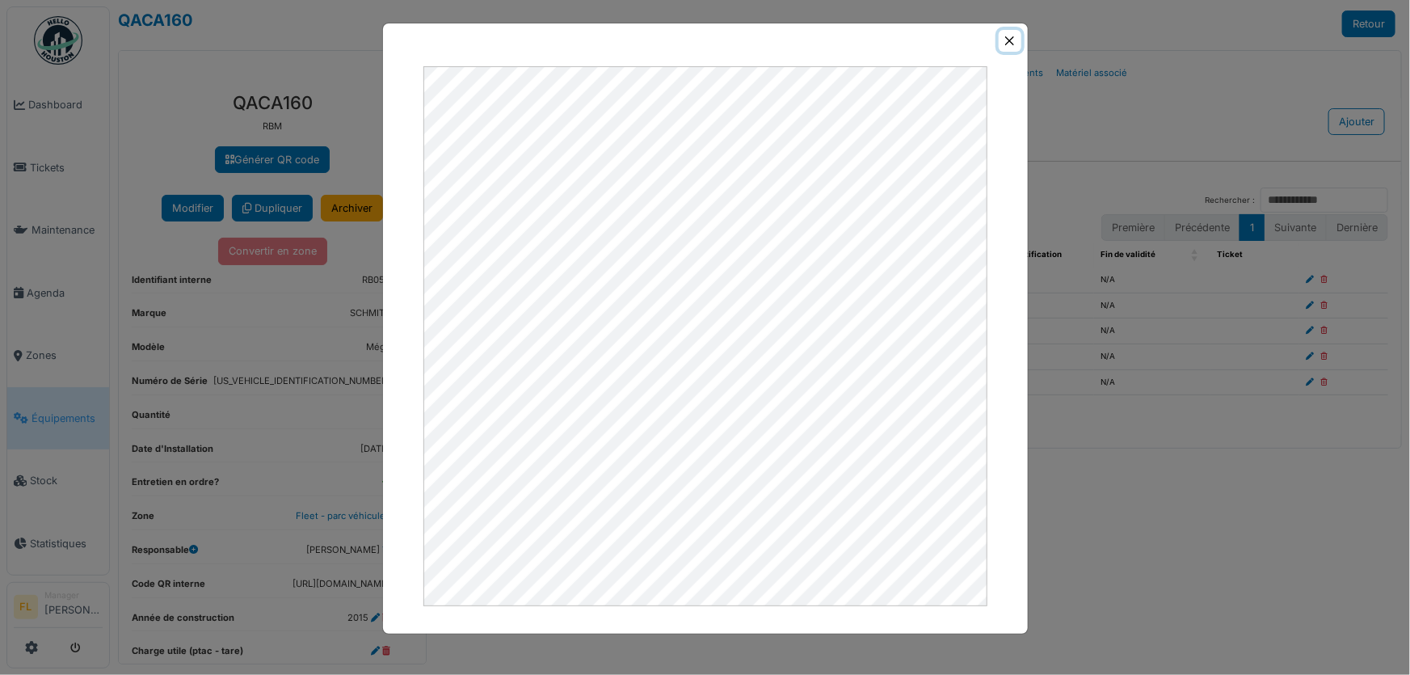
click at [1010, 36] on button "Close" at bounding box center [1010, 41] width 22 height 22
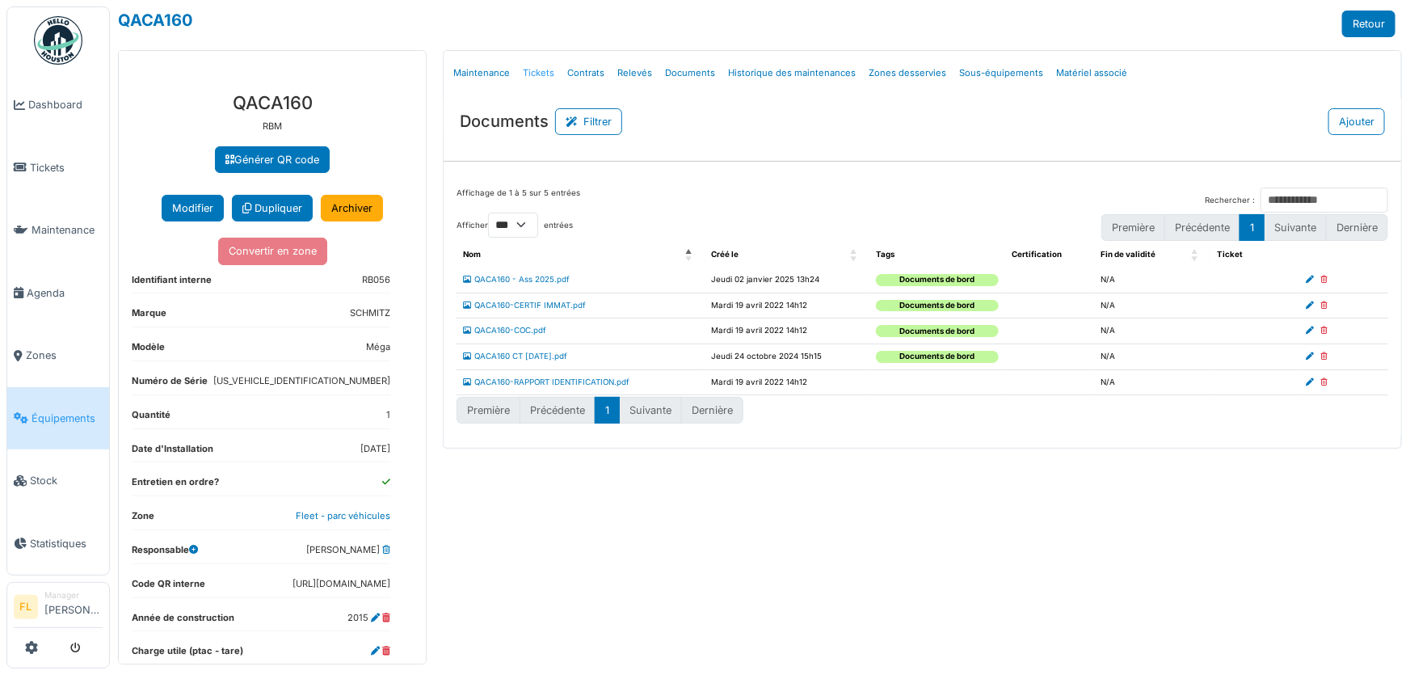
click at [531, 71] on link "Tickets" at bounding box center [538, 73] width 44 height 38
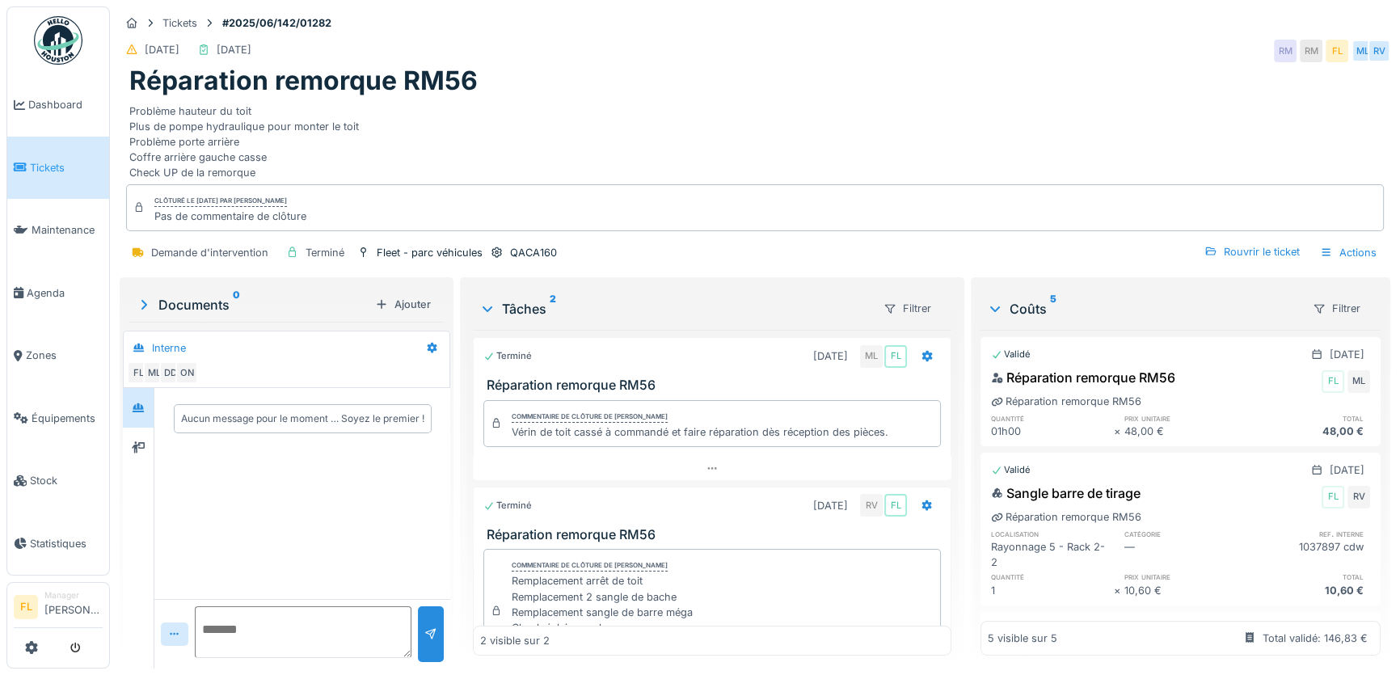
scroll to position [86, 0]
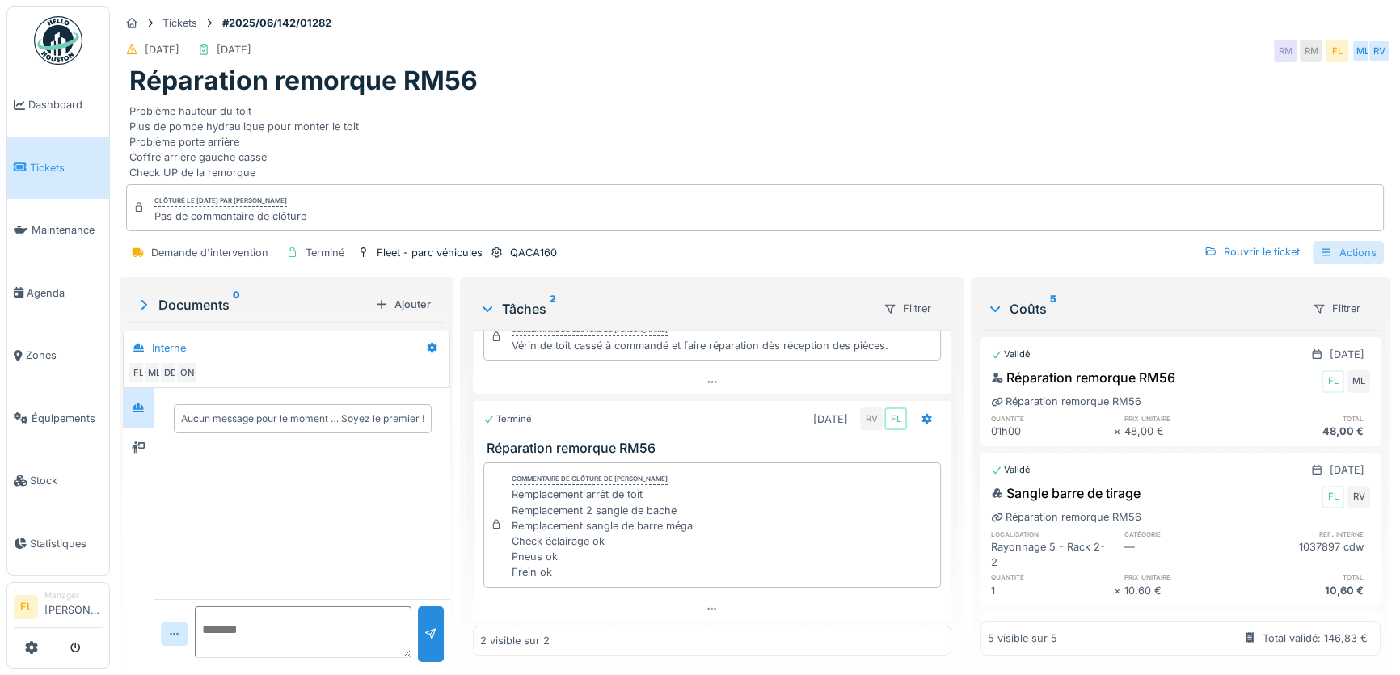
click at [1323, 250] on div "Actions" at bounding box center [1347, 252] width 71 height 23
click at [134, 443] on icon at bounding box center [138, 447] width 13 height 11
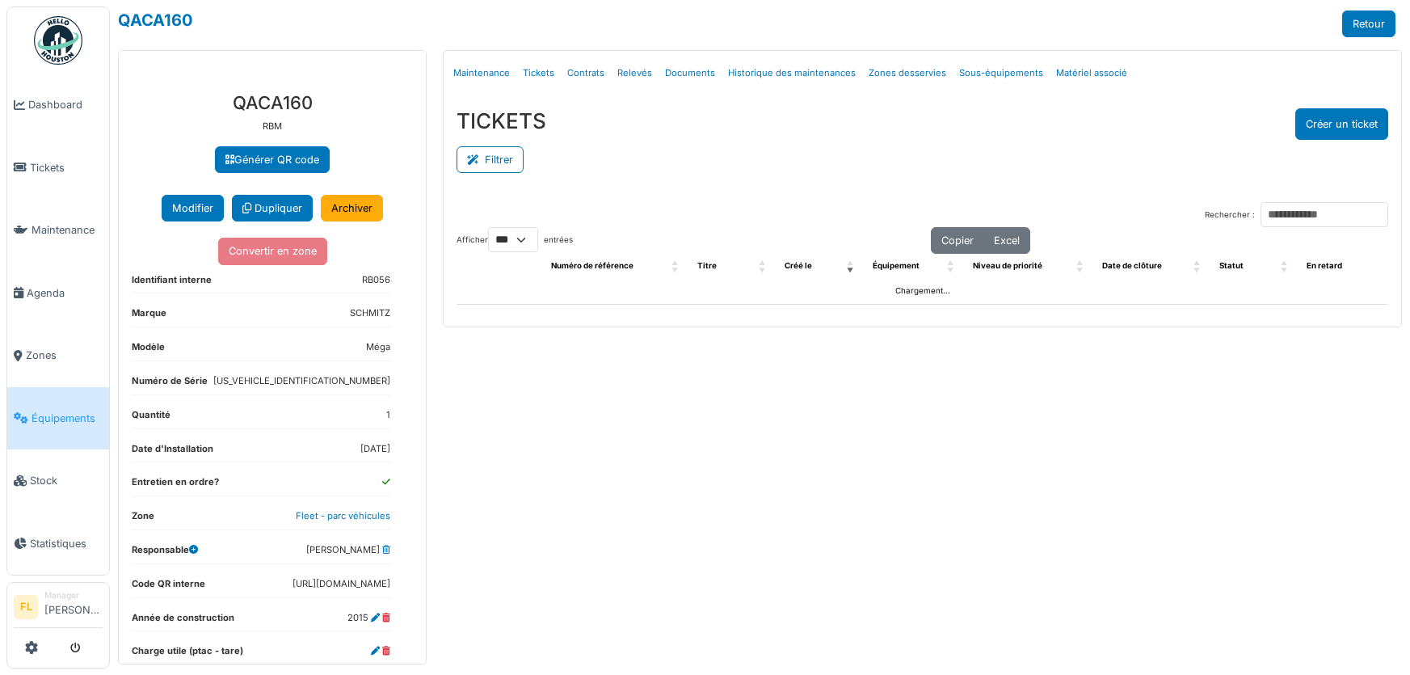
select select "***"
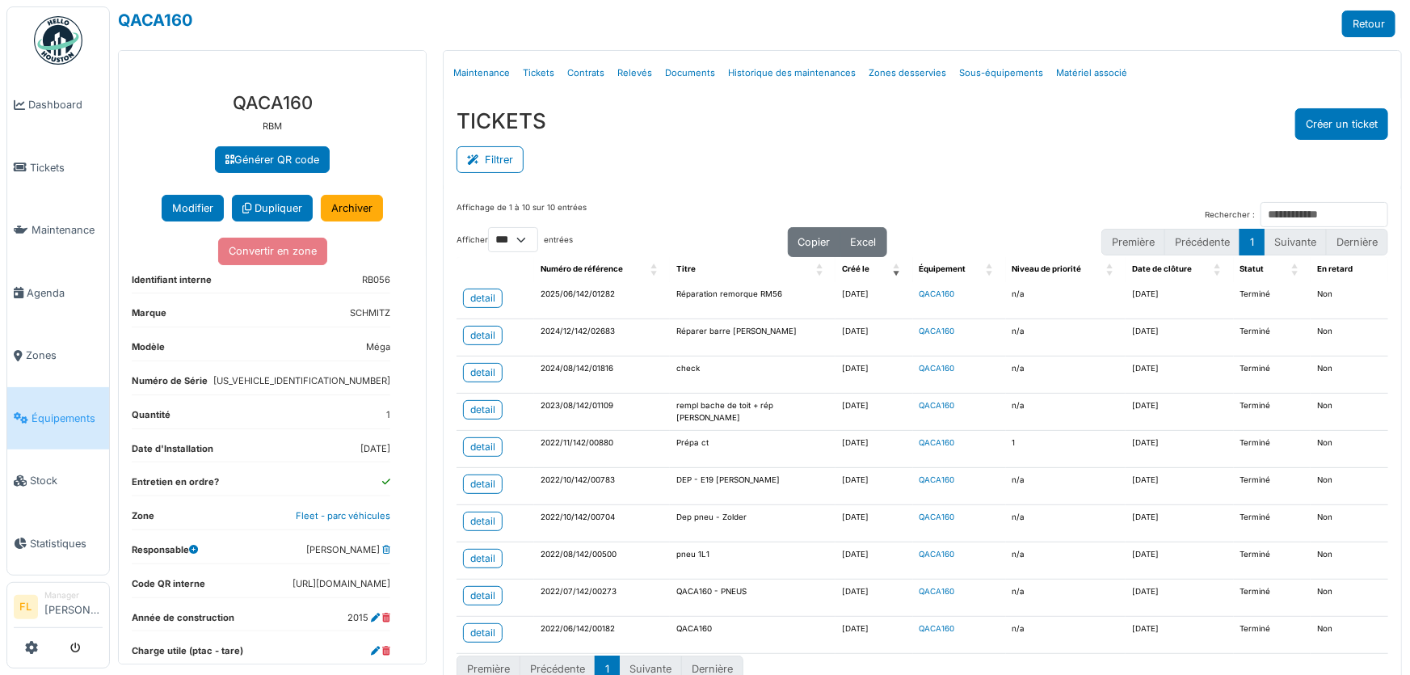
scroll to position [27, 0]
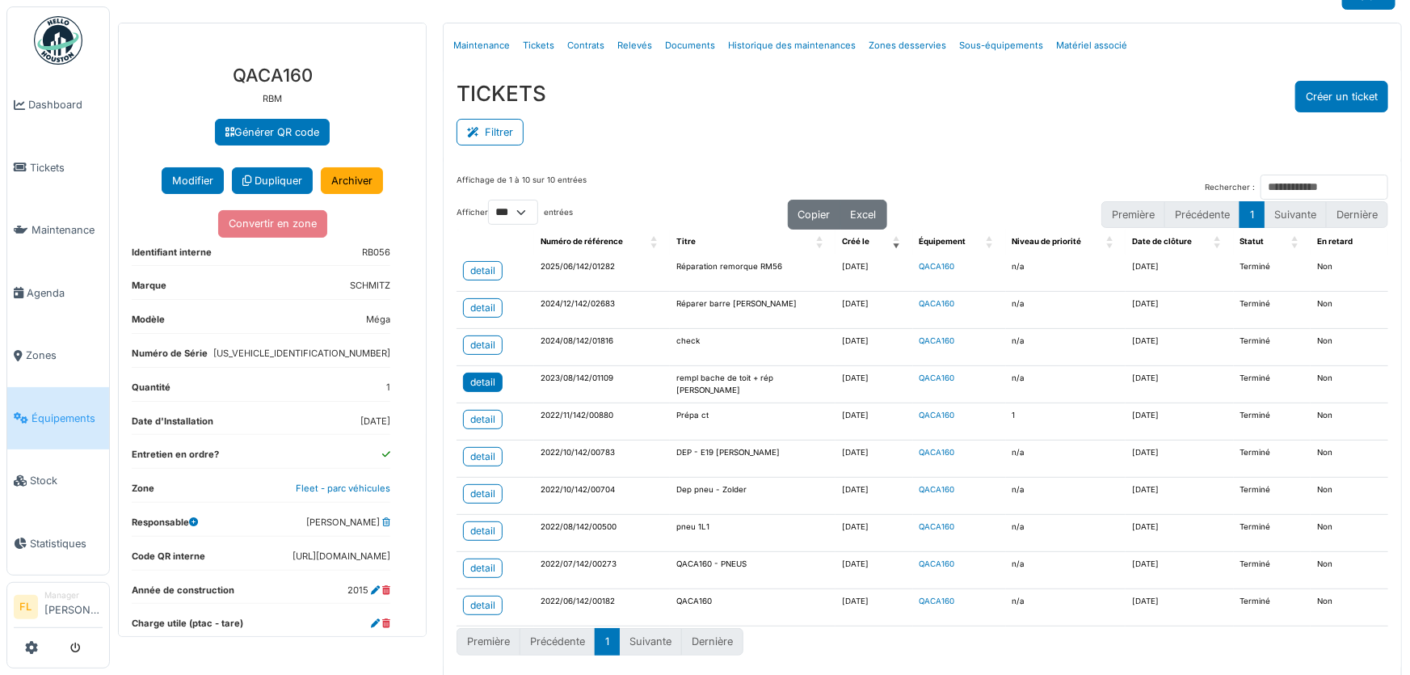
click at [494, 384] on link "detail" at bounding box center [483, 382] width 40 height 19
